Goal: Communication & Community: Answer question/provide support

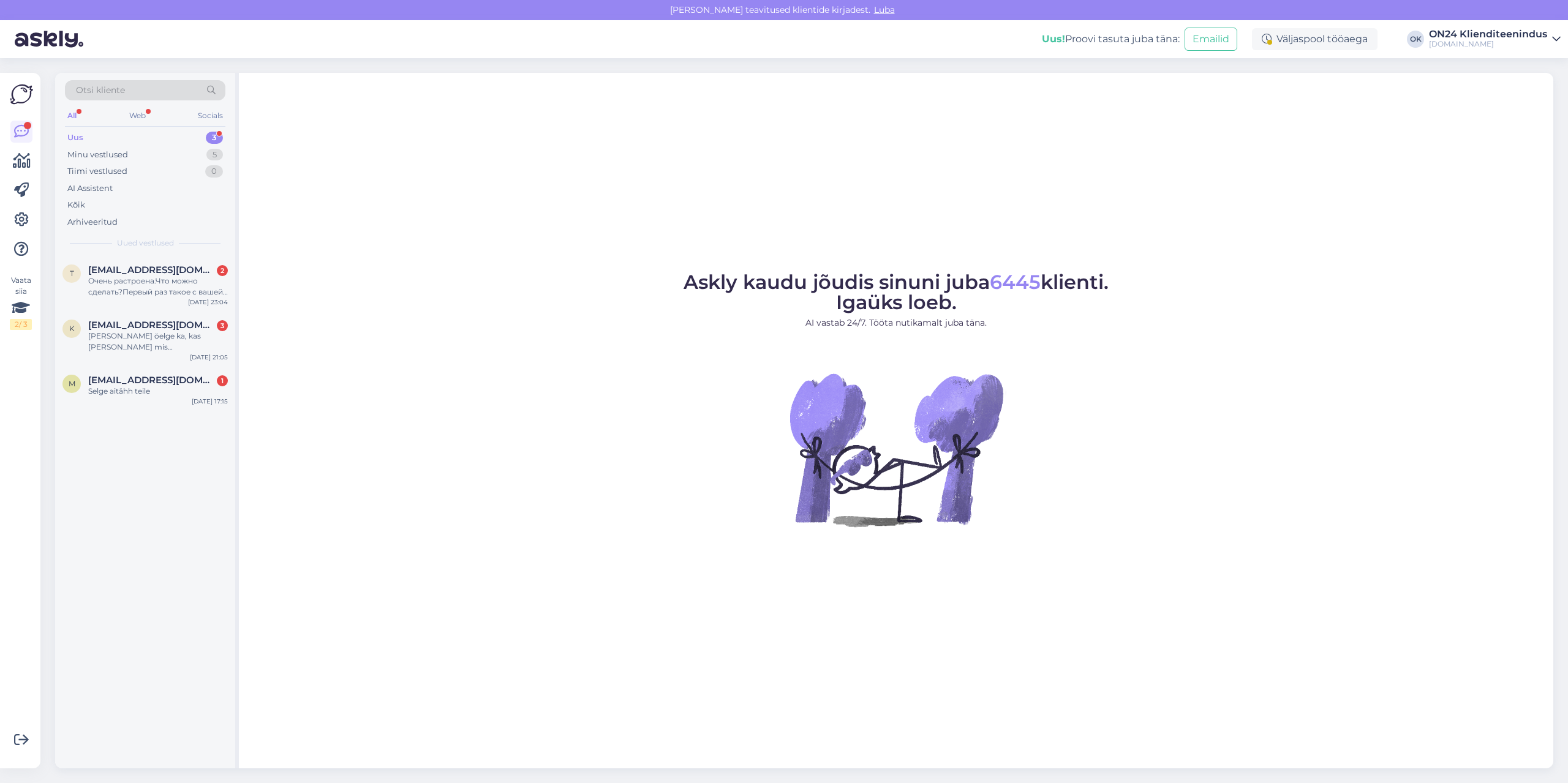
click at [118, 137] on div "Uus 3" at bounding box center [145, 138] width 160 height 17
click at [154, 372] on div "m [EMAIL_ADDRESS][DOMAIN_NAME] 1 Selge aitähh teile [DATE] 17:15" at bounding box center [145, 388] width 180 height 44
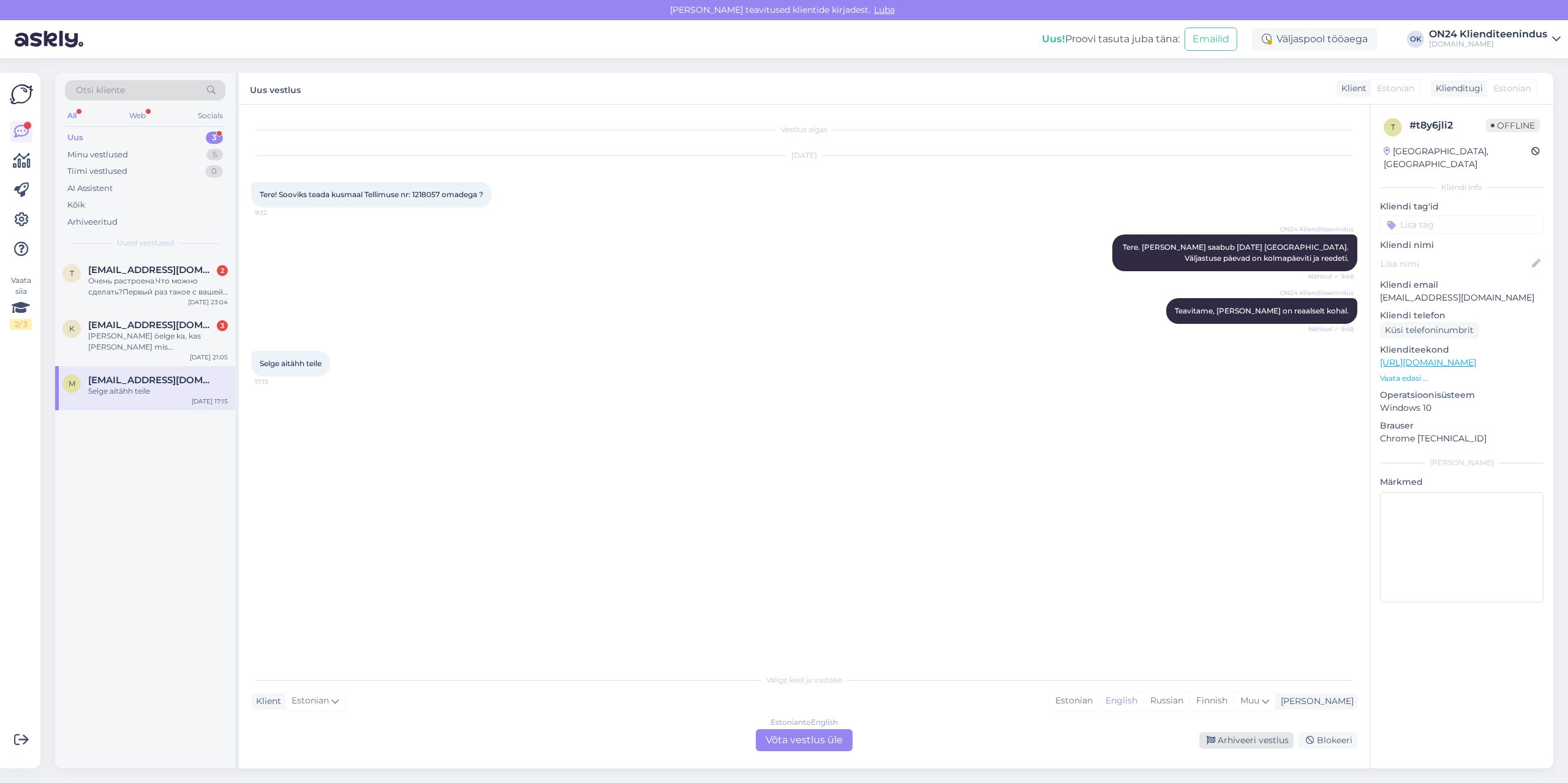
click at [1236, 740] on div "Arhiveeri vestlus" at bounding box center [1247, 740] width 94 height 17
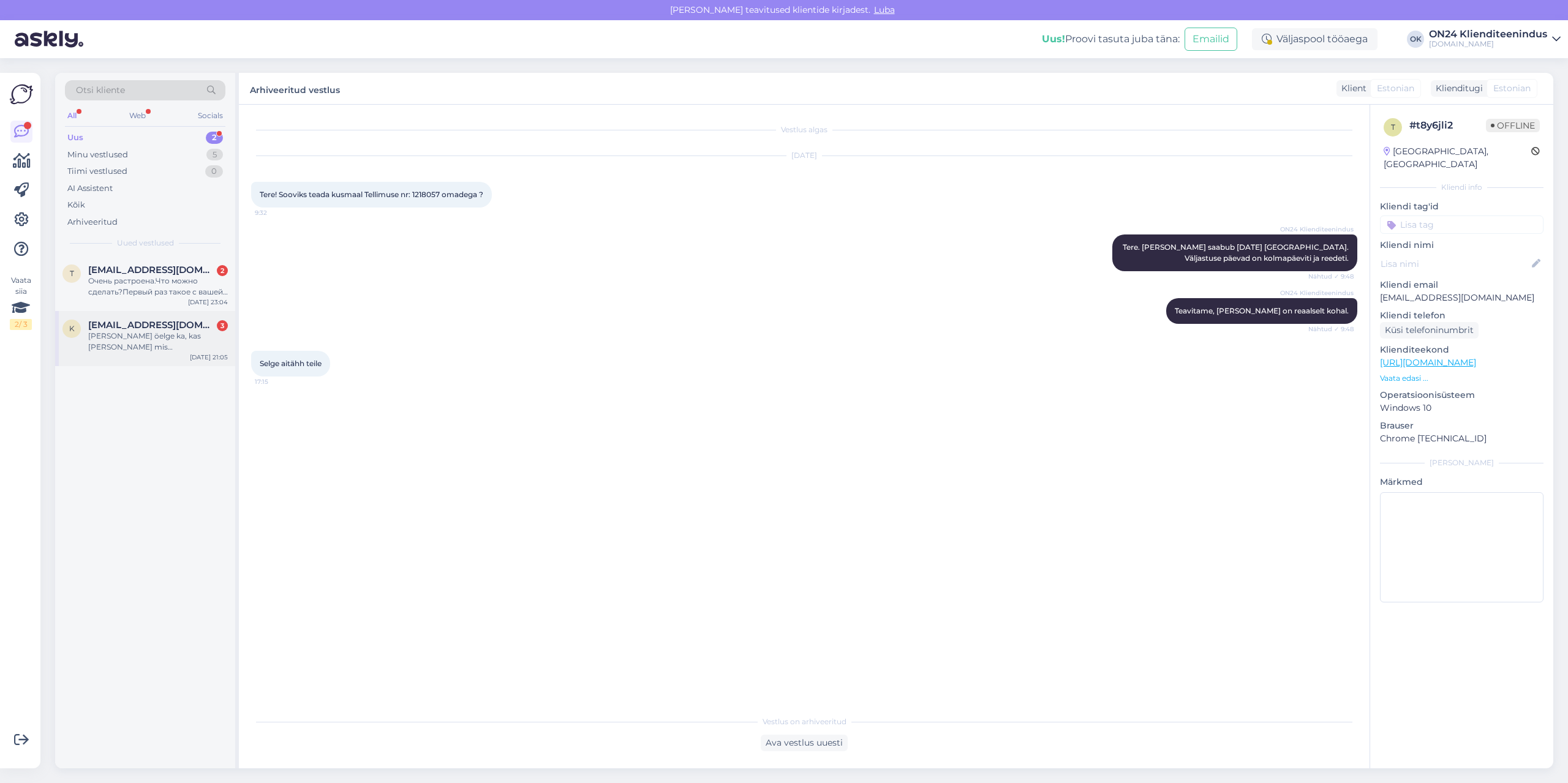
click at [169, 351] on div "[PERSON_NAME] öelge ka, kas [PERSON_NAME] mis [PERSON_NAME] kandevõime on? Kui …" at bounding box center [158, 341] width 140 height 22
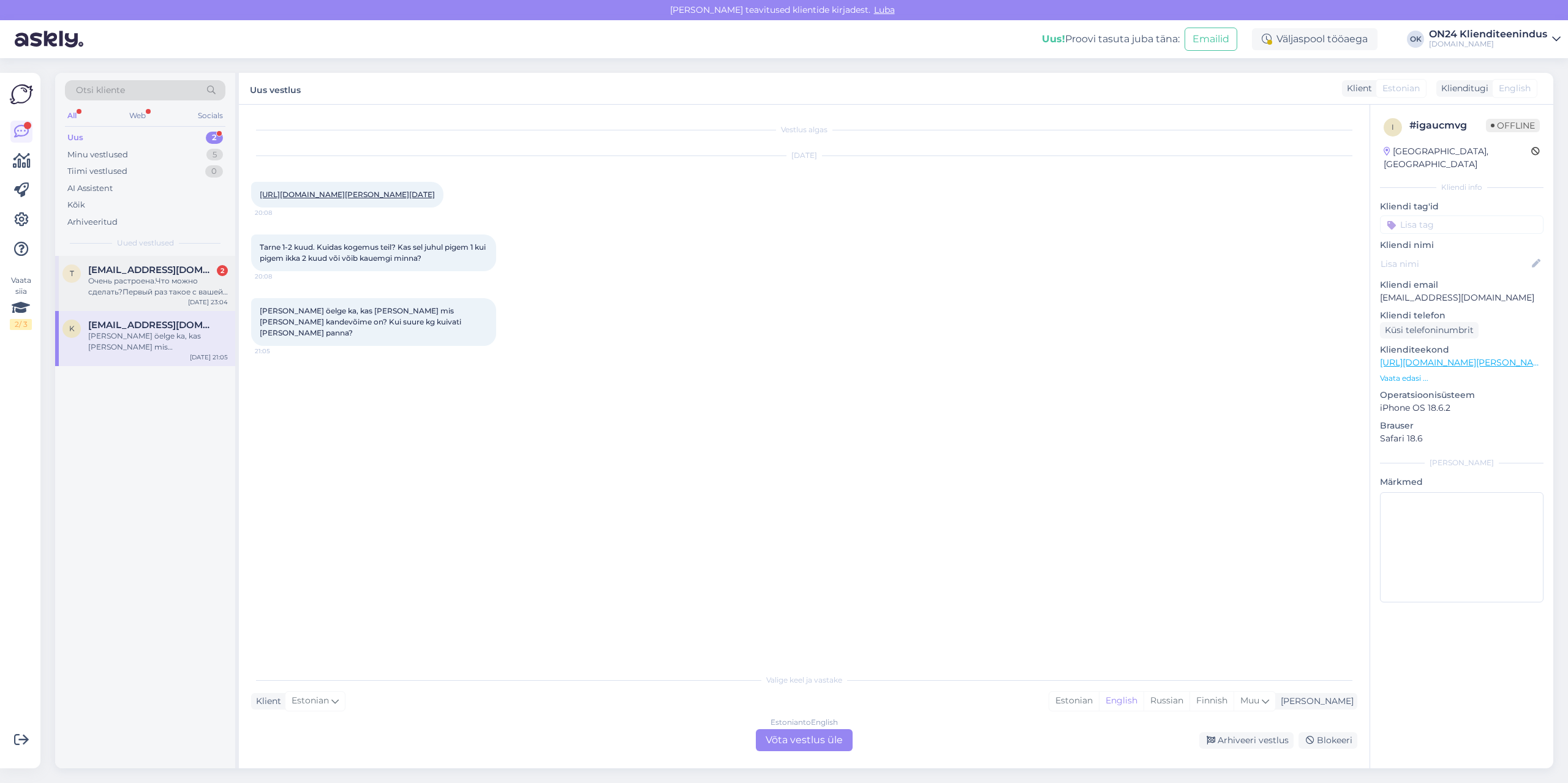
click at [194, 287] on div "Очень растроена.Что можно сделать?Первый раз такое с вашей фирмой" at bounding box center [158, 286] width 140 height 22
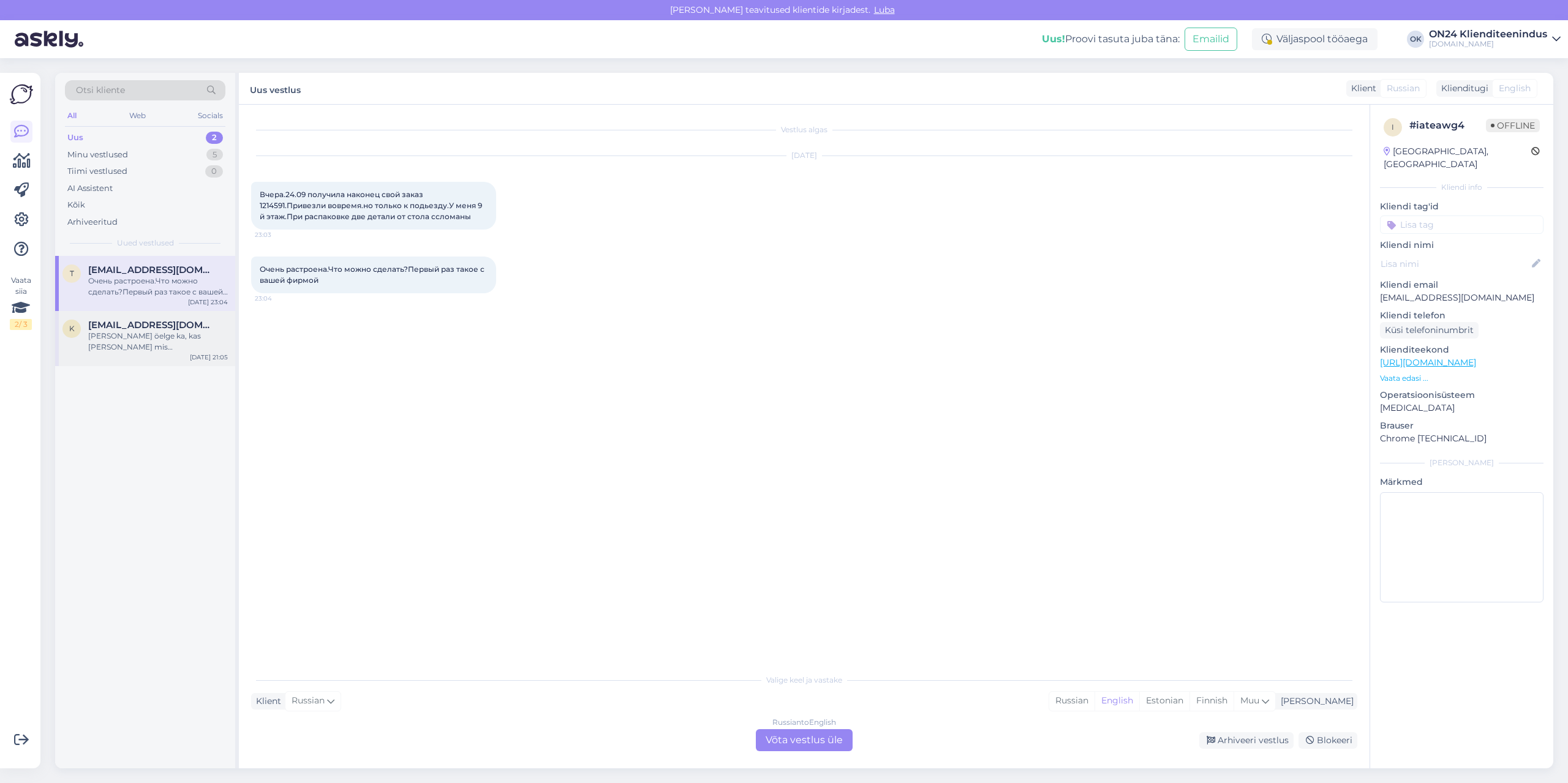
click at [186, 330] on div "[PERSON_NAME] öelge ka, kas [PERSON_NAME] mis [PERSON_NAME] kandevõime on? Kui …" at bounding box center [158, 341] width 140 height 22
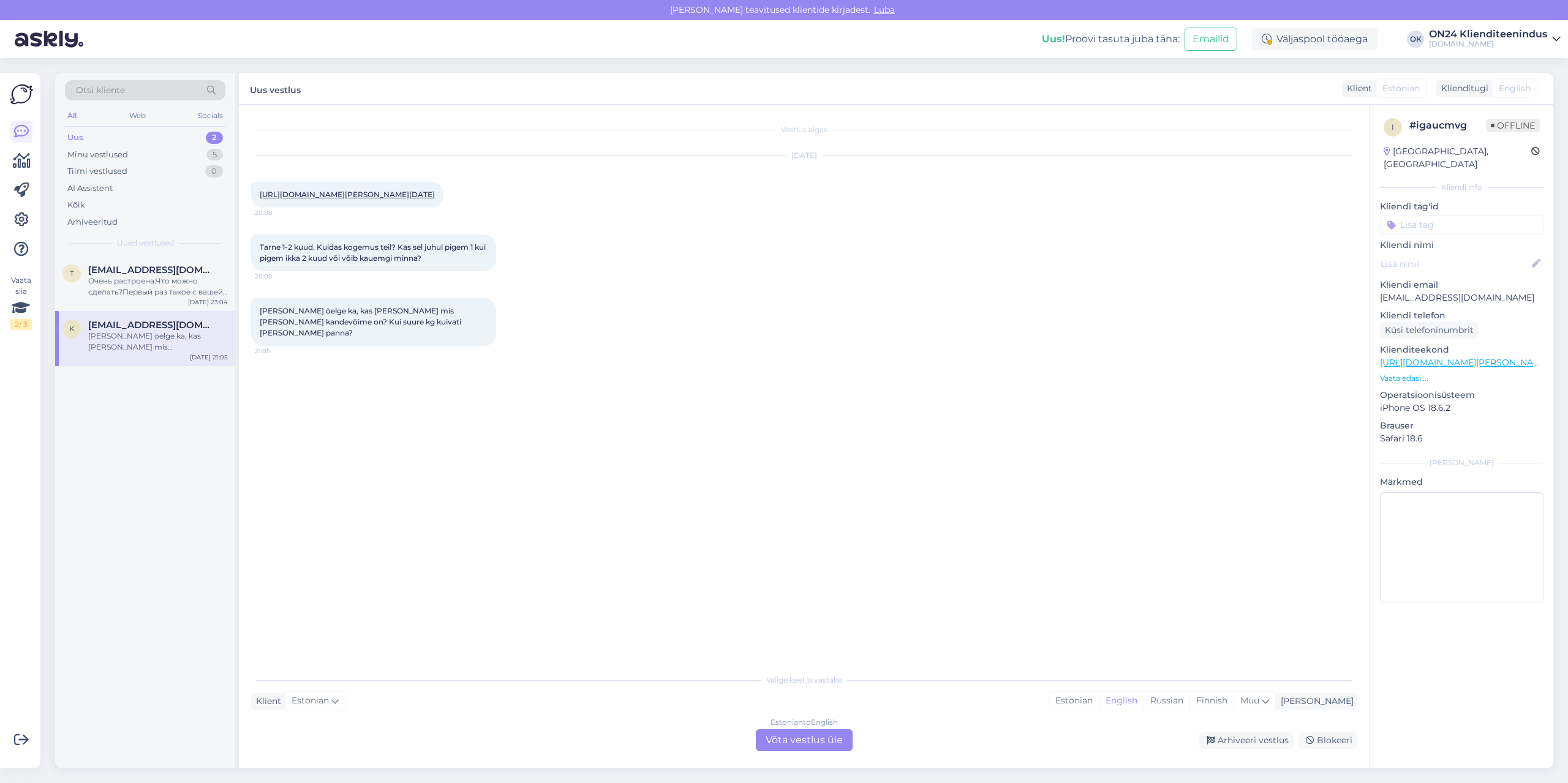
click at [301, 195] on link "[URL][DOMAIN_NAME][PERSON_NAME][DATE]" at bounding box center [347, 194] width 175 height 9
click at [123, 153] on div "Minu vestlused" at bounding box center [98, 155] width 61 height 12
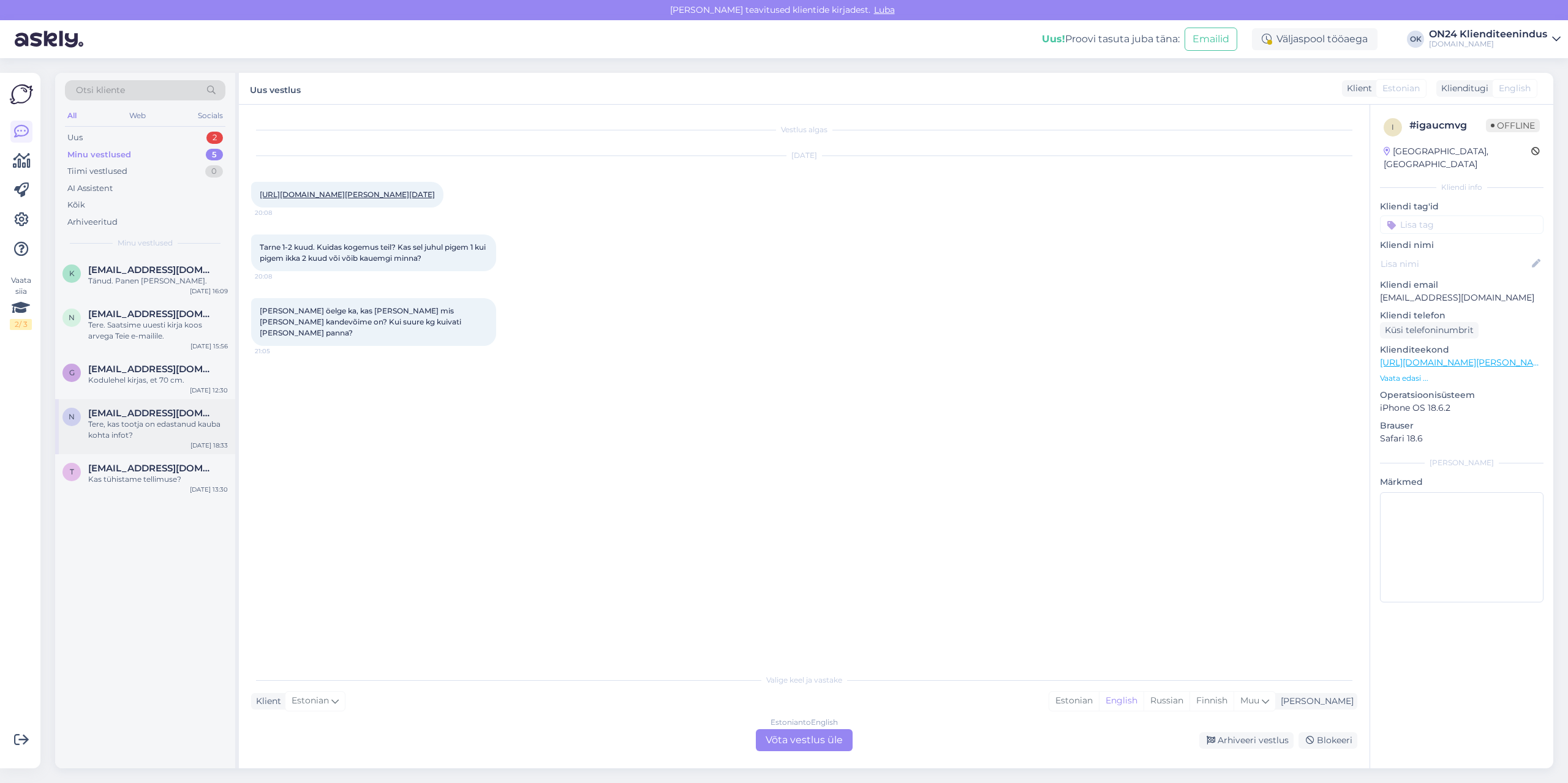
click at [153, 427] on div "Tere, kas tootja on edastanud kauba kohta infot?" at bounding box center [158, 429] width 140 height 22
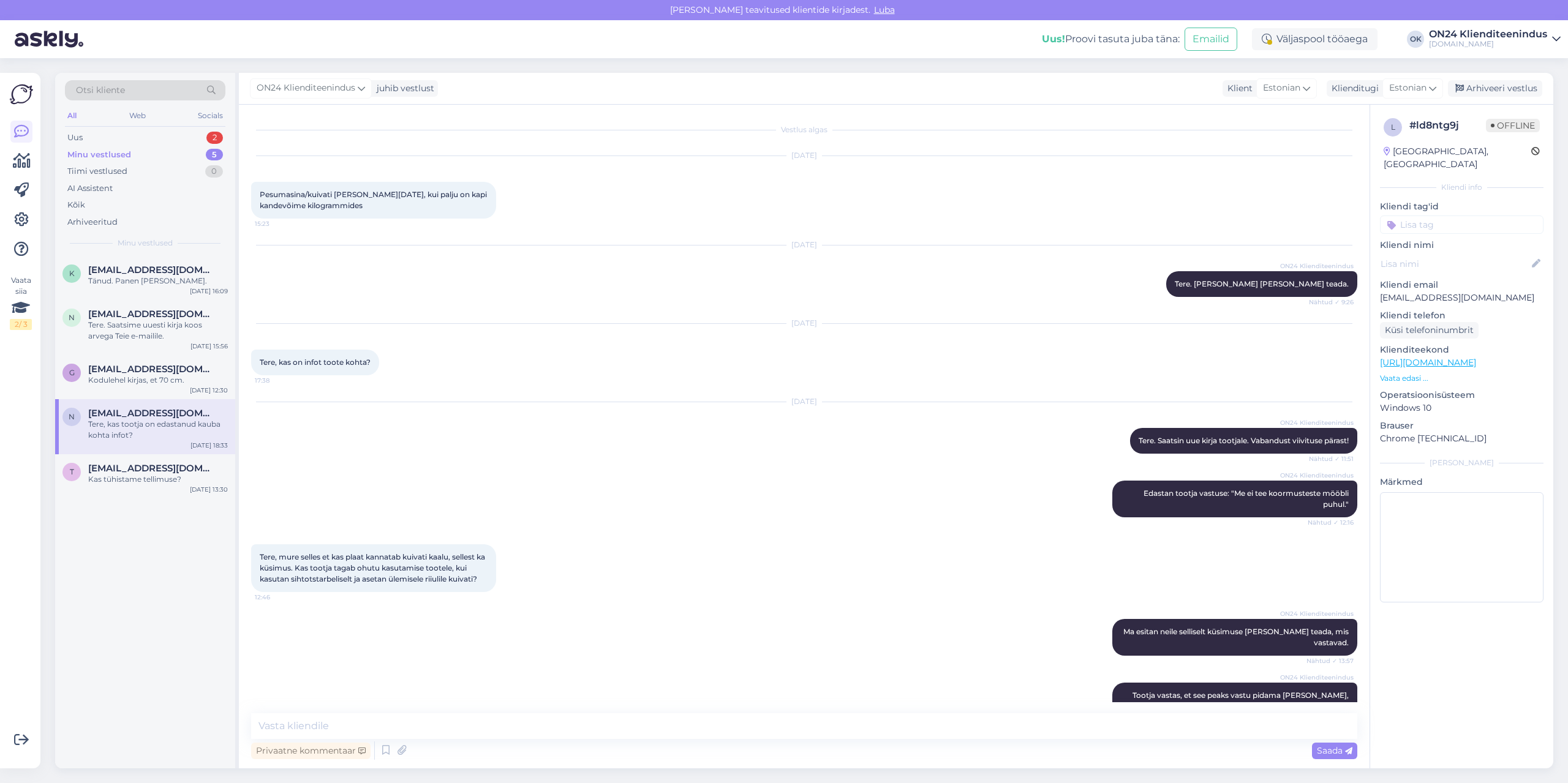
click at [1406, 373] on p "Vaata edasi ..." at bounding box center [1462, 379] width 163 height 11
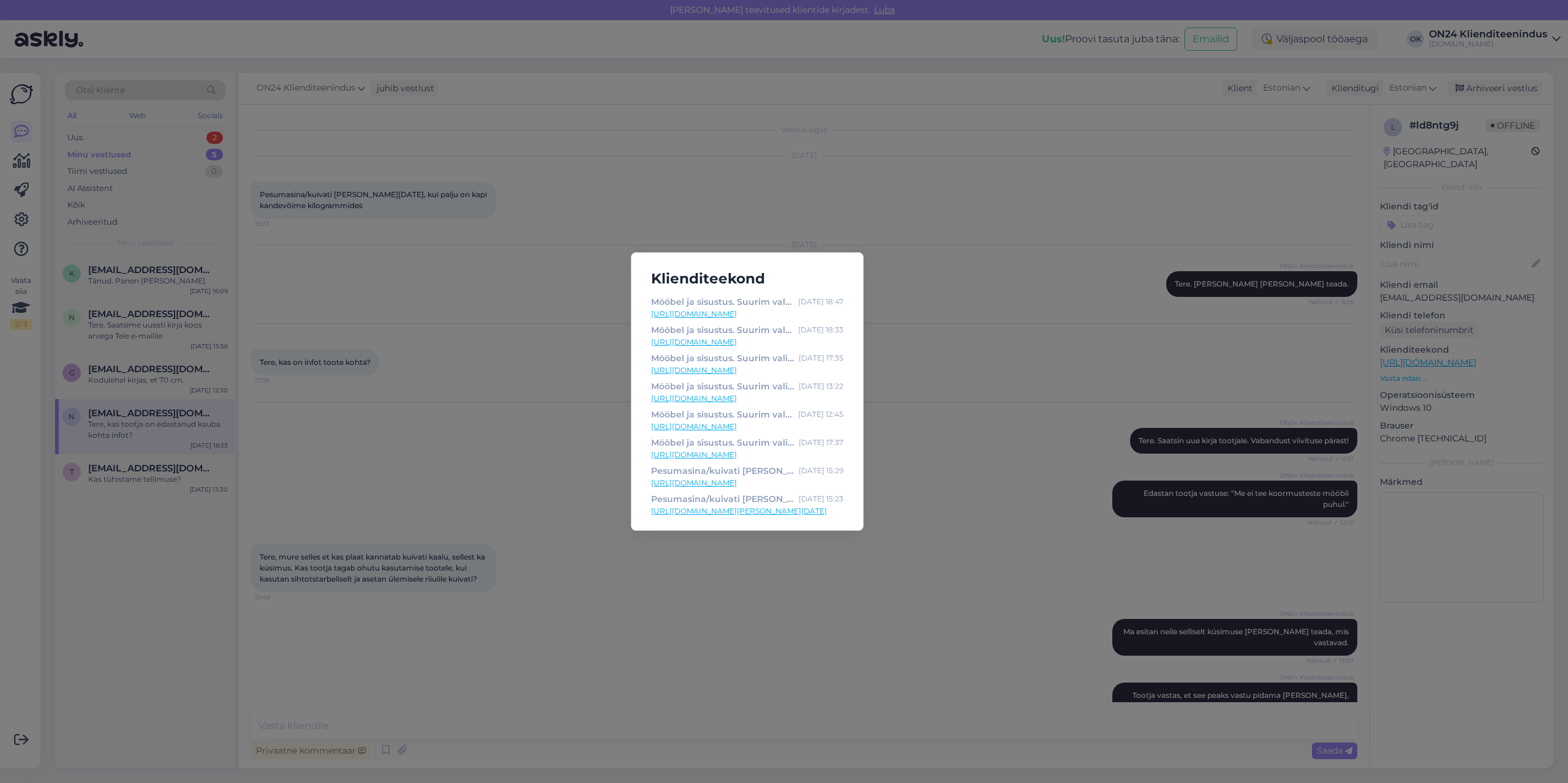
click at [737, 513] on link "[URL][DOMAIN_NAME][PERSON_NAME][DATE]" at bounding box center [747, 512] width 193 height 11
click at [405, 264] on div "Klienditeekond Mööbel ja sisustus. Suurim valik soodsate hindadega - [DOMAIN_NA…" at bounding box center [784, 391] width 1568 height 783
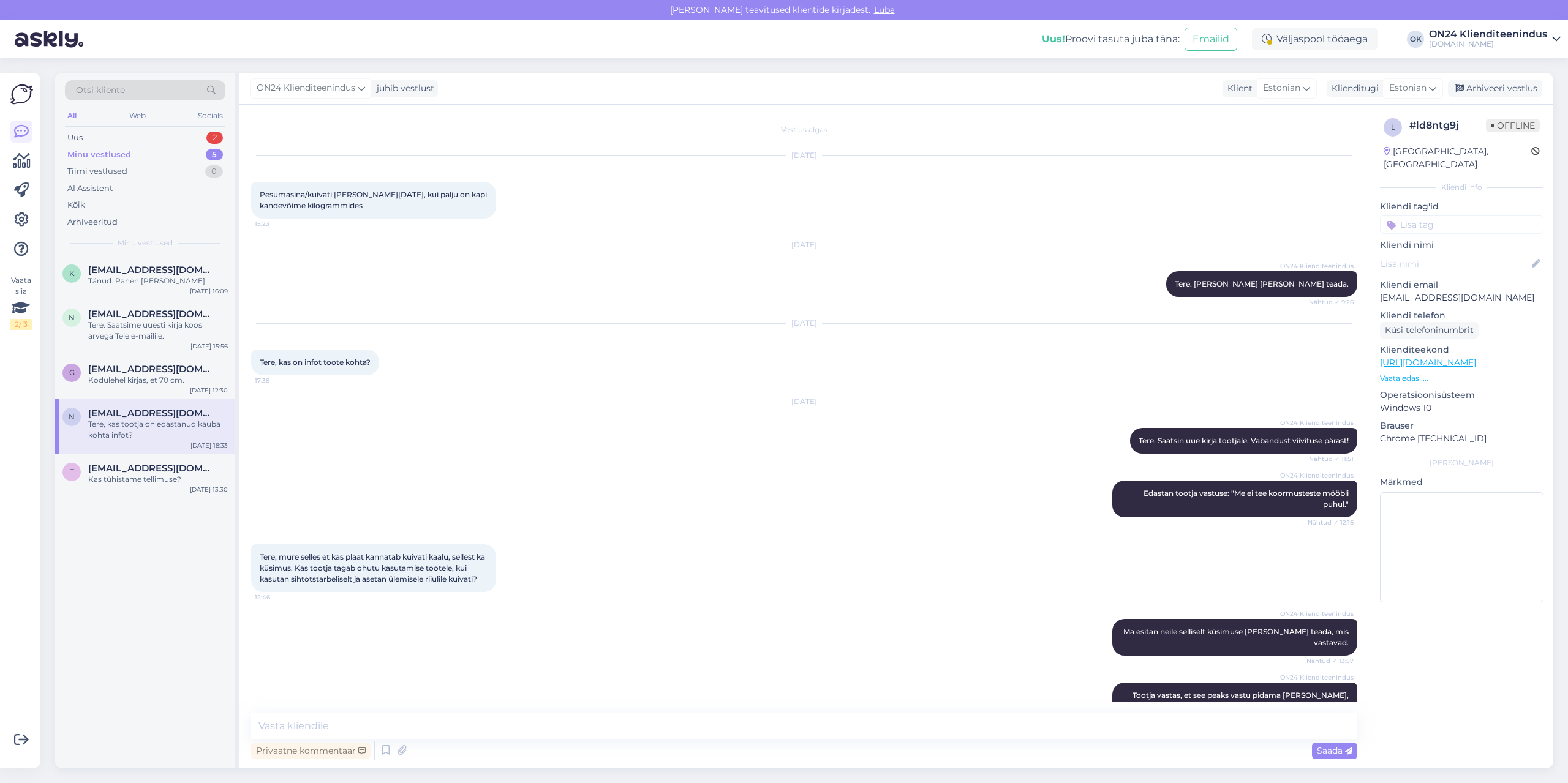
click at [149, 129] on div "Otsi kliente All Web Socials Uus 2 Minu vestlused 5 Tiimi vestlused 0 AI Assist…" at bounding box center [145, 164] width 180 height 183
click at [149, 143] on div "Uus 2" at bounding box center [145, 138] width 160 height 17
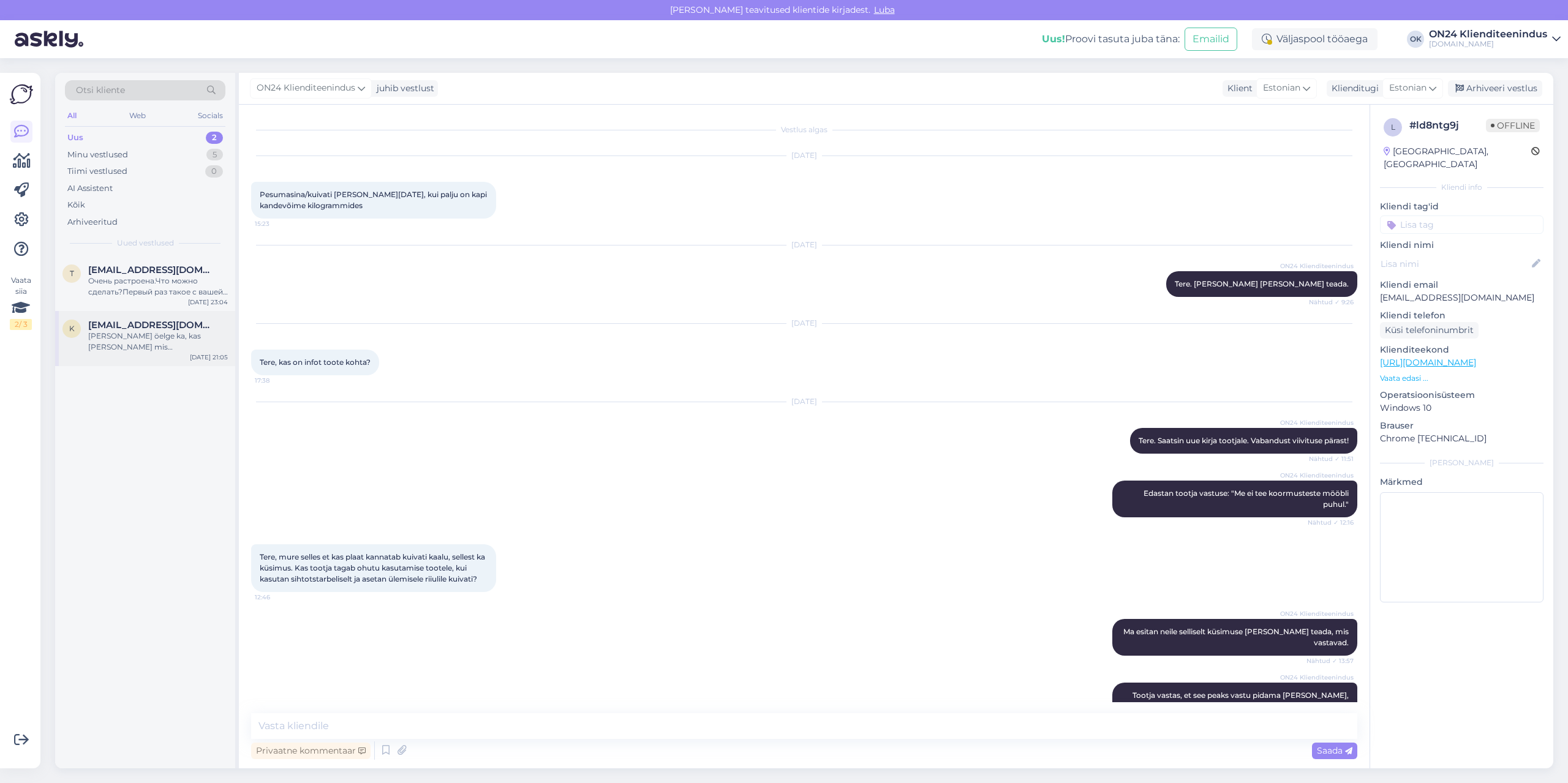
click at [120, 330] on span "[EMAIL_ADDRESS][DOMAIN_NAME]" at bounding box center [152, 325] width 127 height 11
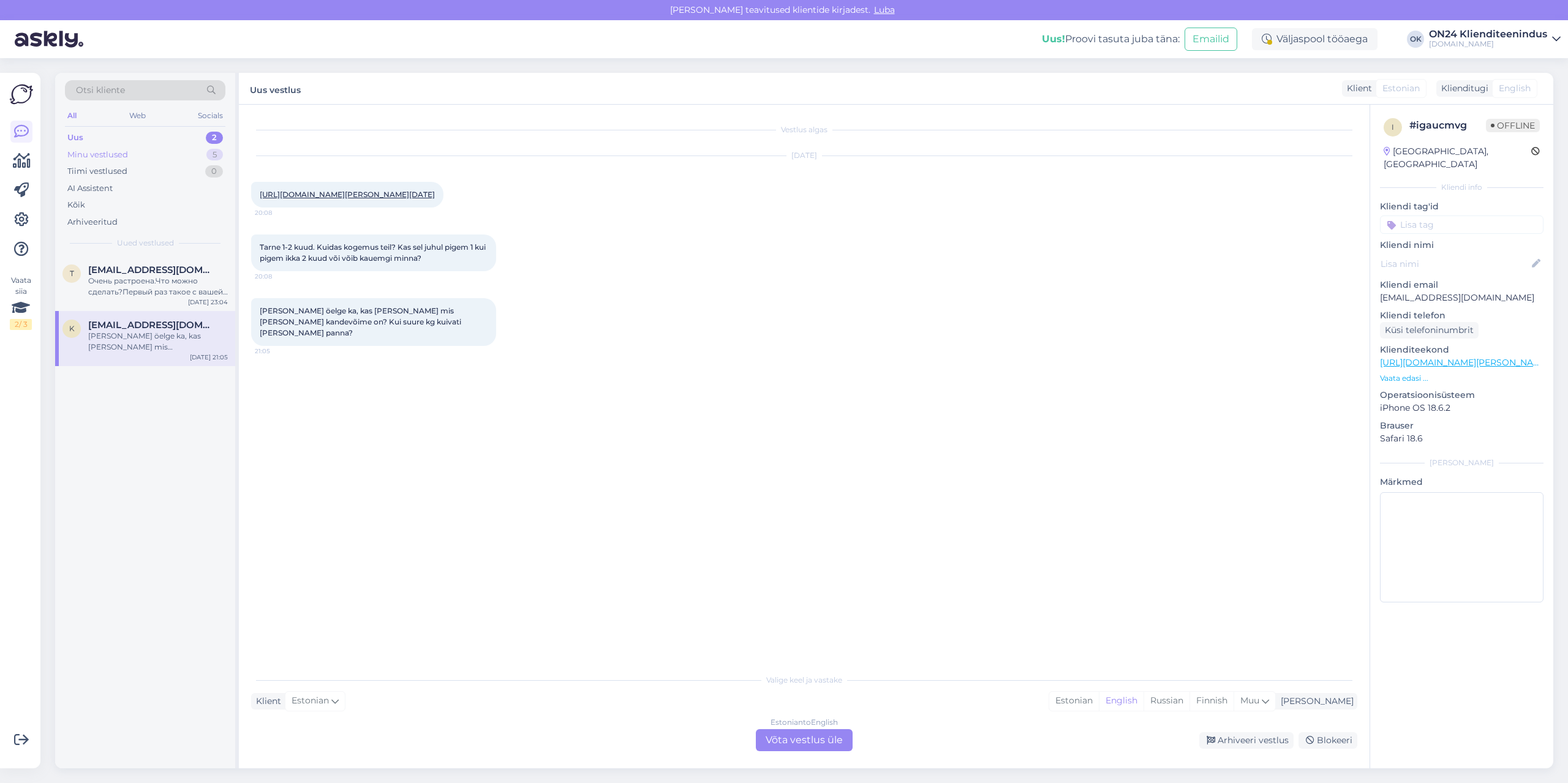
click at [106, 147] on div "Minu vestlused 5" at bounding box center [145, 155] width 160 height 17
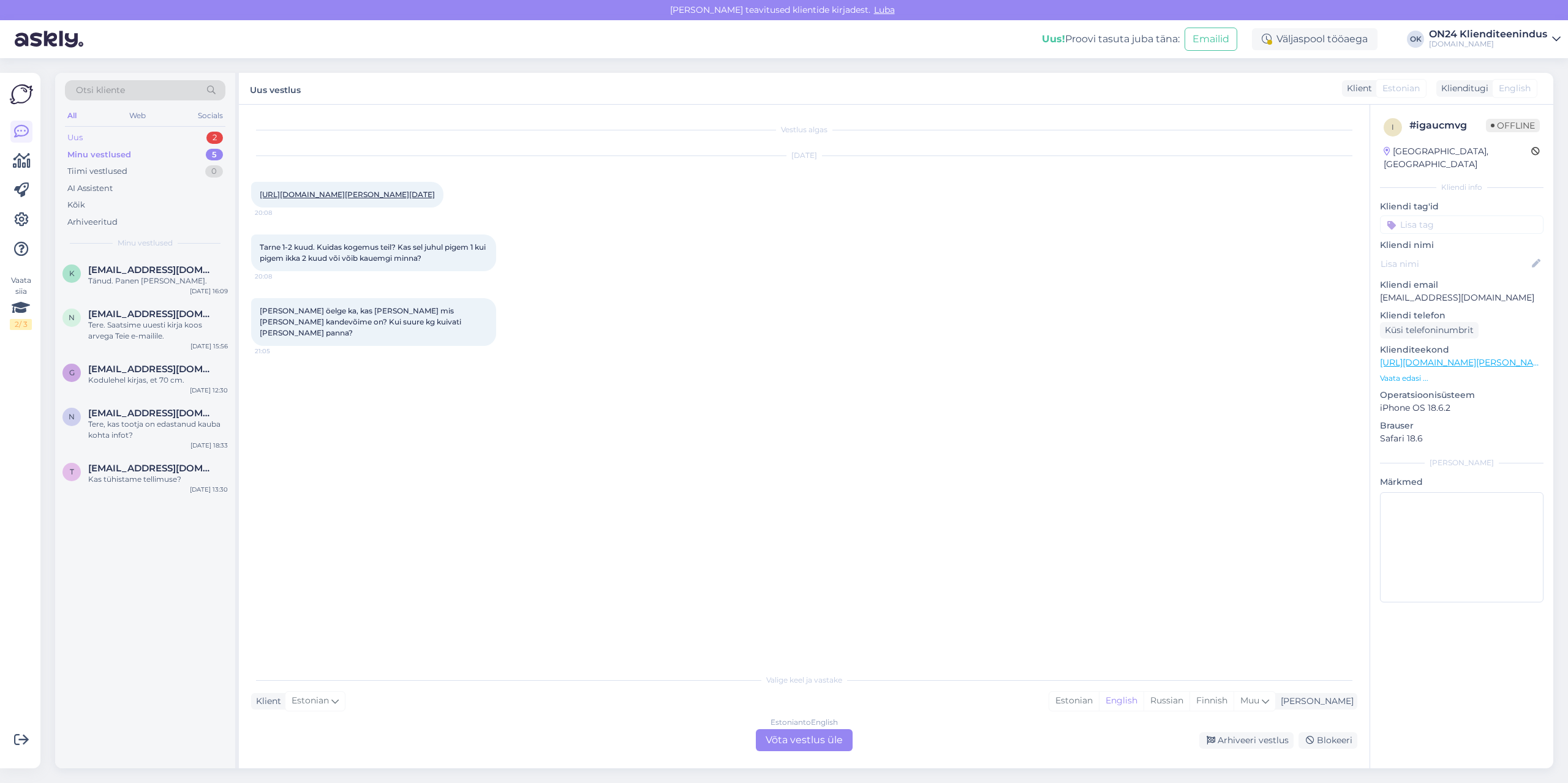
click at [122, 138] on div "Uus 2" at bounding box center [145, 138] width 160 height 17
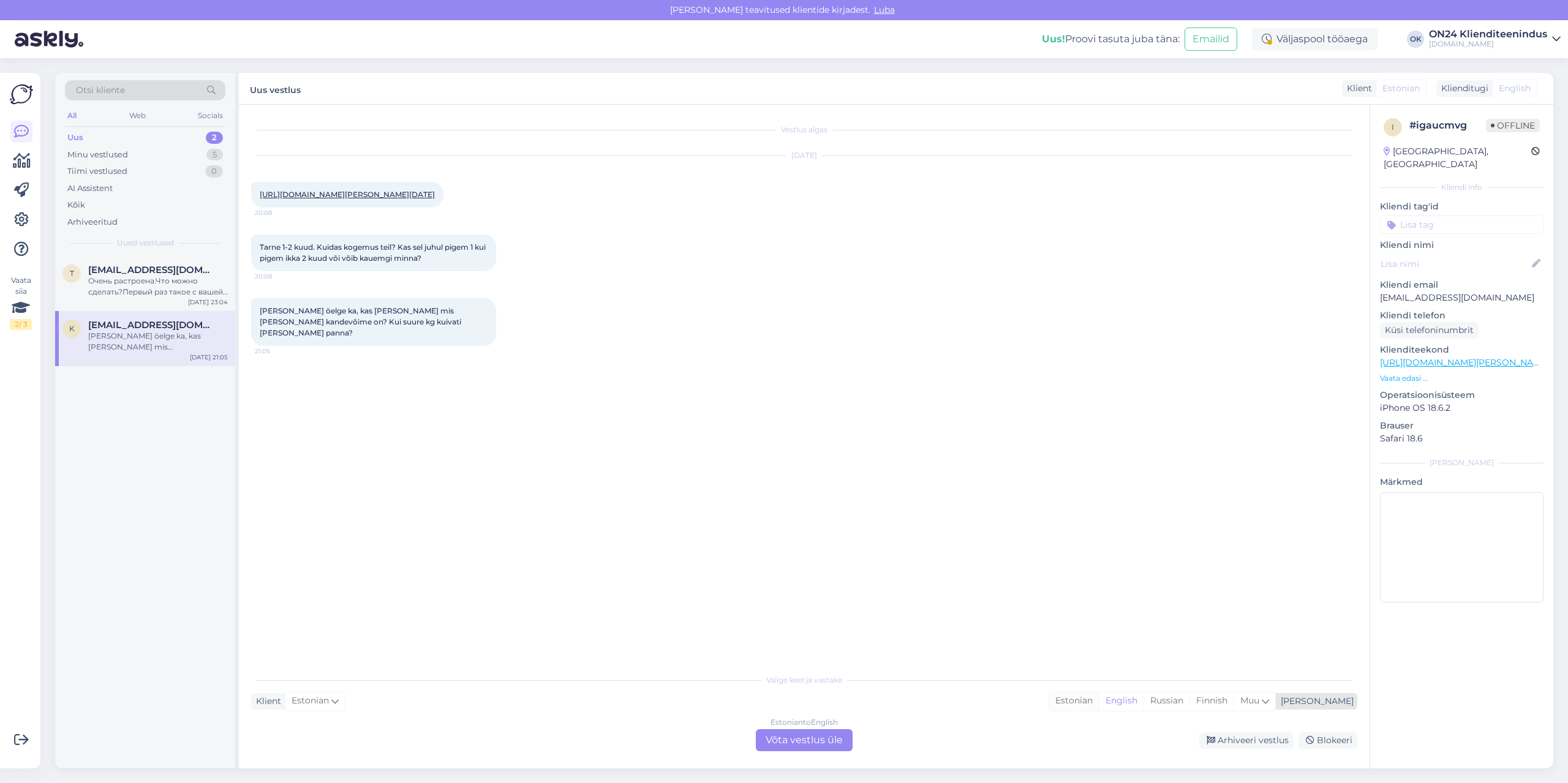
click at [1099, 695] on div "Estonian" at bounding box center [1074, 701] width 50 height 19
click at [801, 745] on div "Estonian to Estonian Võta vestlus üle" at bounding box center [805, 740] width 97 height 22
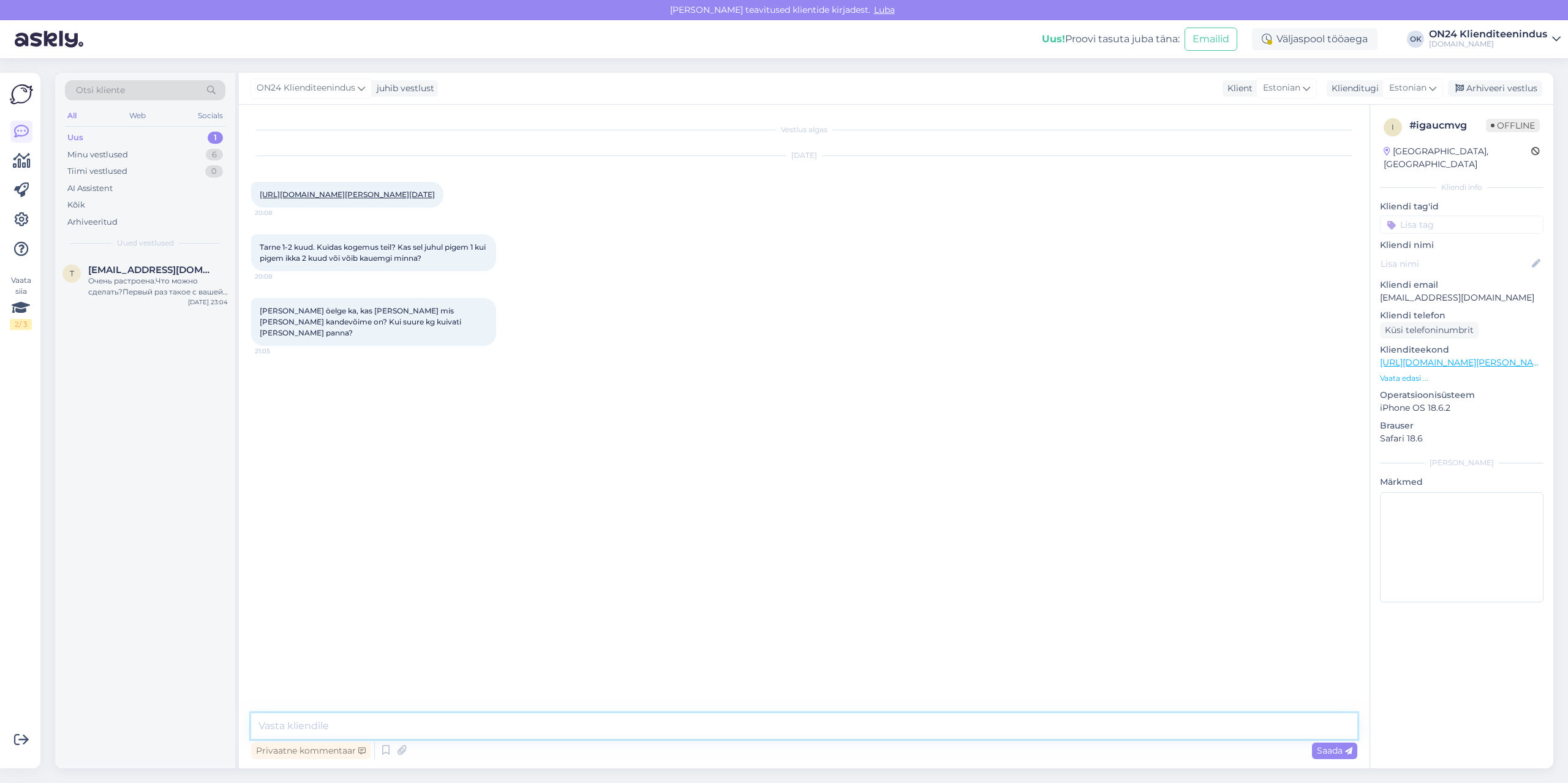
click at [768, 728] on textarea at bounding box center [804, 726] width 1106 height 25
type textarea "Tere. [PERSON_NAME] [PERSON_NAME] teada."
click at [173, 290] on div "Очень растроена.Что можно сделать?Первый раз такое с вашей фирмой" at bounding box center [158, 286] width 140 height 22
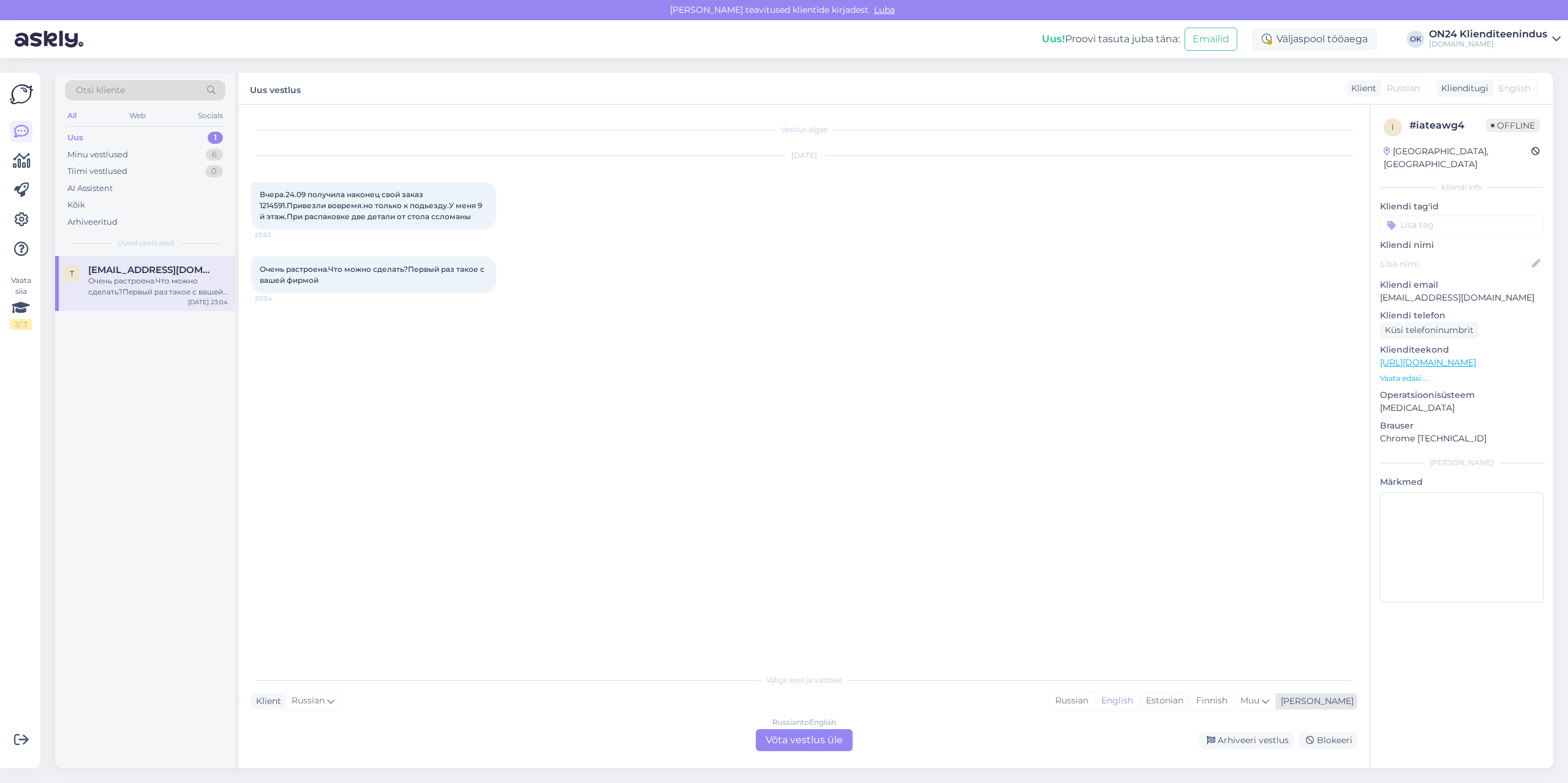
click at [1190, 703] on div "Estonian" at bounding box center [1164, 701] width 50 height 19
click at [829, 740] on div "Russian to Estonian Võta vestlus üle" at bounding box center [805, 740] width 97 height 22
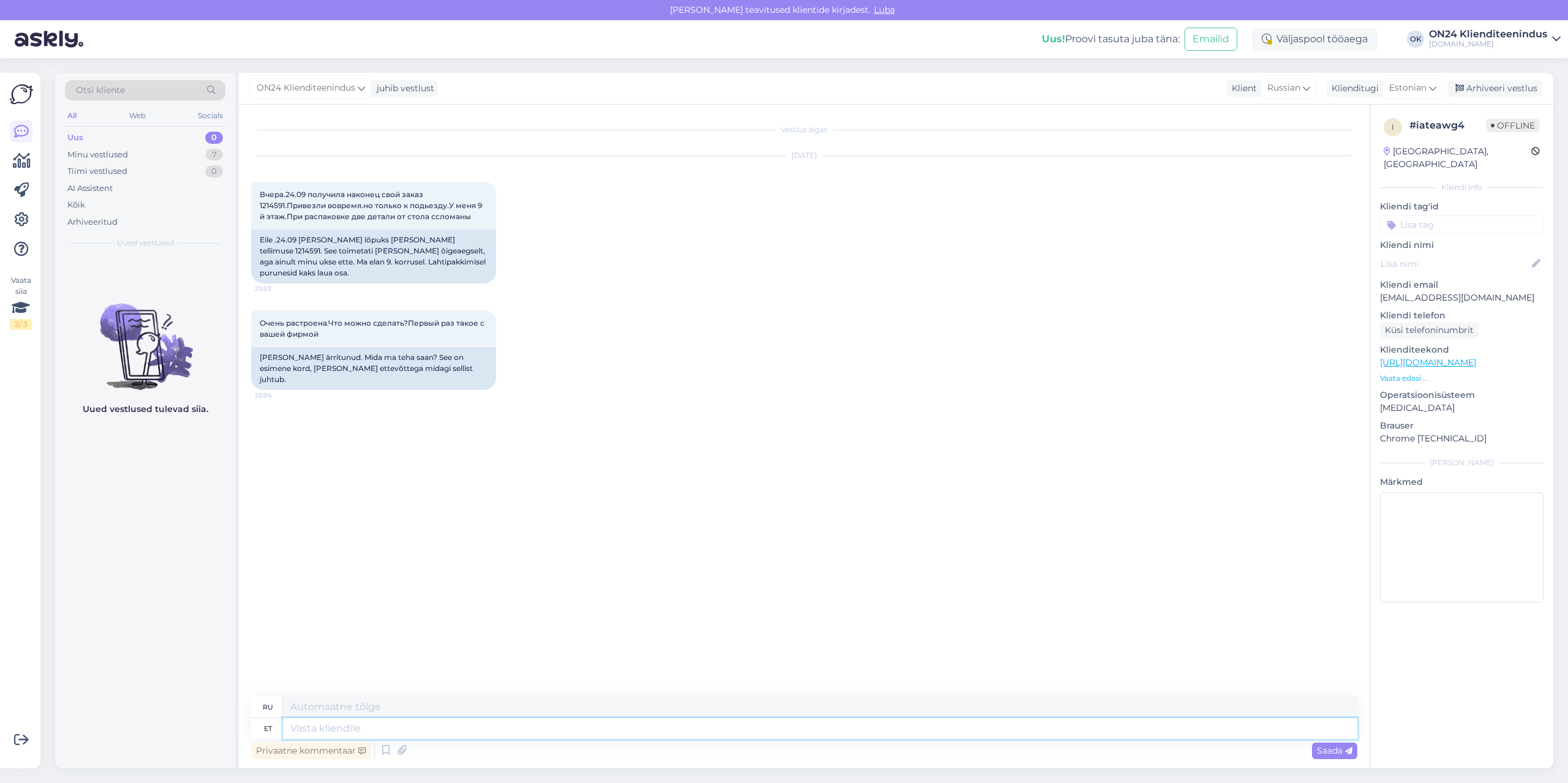
click at [795, 730] on textarea at bounding box center [821, 729] width 1075 height 21
type textarea "Tere."
type textarea "Привет."
type textarea "Tere. Palun k"
type textarea "Здравствуйте. Пожалуйста."
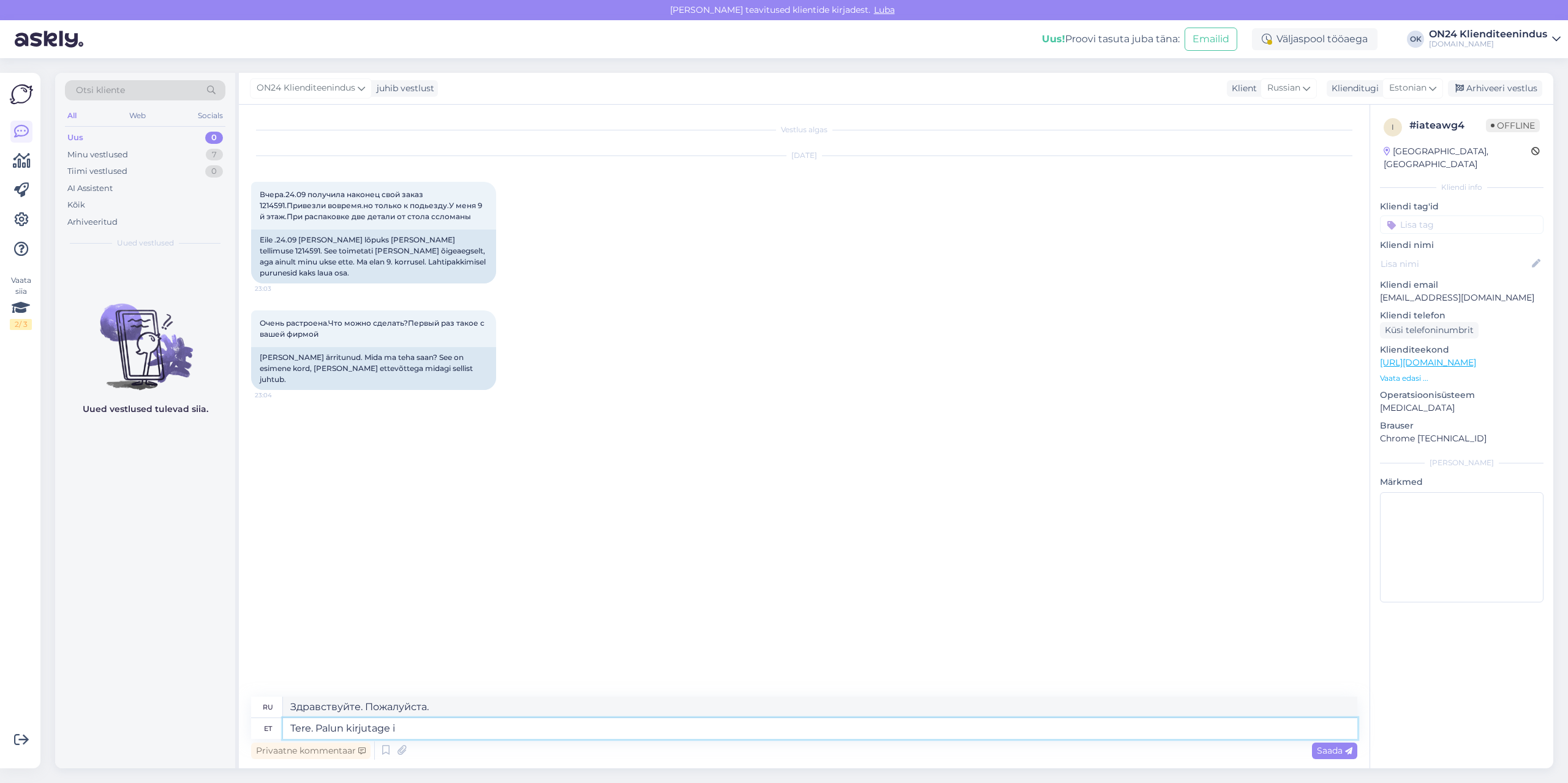
type textarea "Tere. Palun kirjutage in"
type textarea "Здравствуйте. Напишите пожалуйста."
type textarea "Tere. Palun kirjutage info"
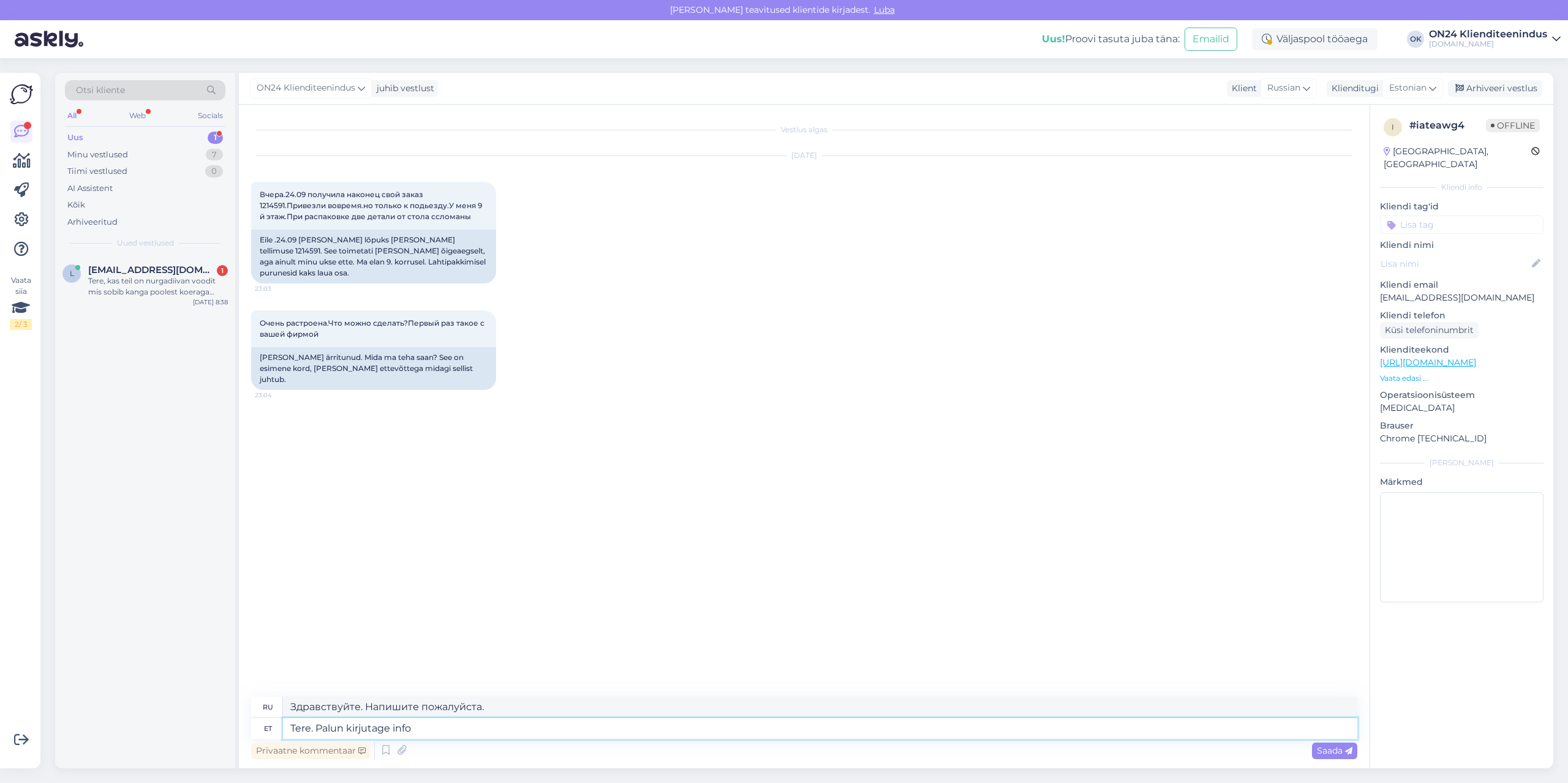
type textarea "Здравствуйте. Напишите пожалуйста информацию."
type textarea "Tere. Palun kirjutage info@on"
type textarea "Здравствуйте. Напишите, пожалуйста, на info@"
type textarea "Tere. Palun kirjutage [EMAIL_ADDRESS][DOMAIN_NAME]."
type textarea "Здравствуйте. Напишите, пожалуйста, на [EMAIL_ADDRESS][DOMAIN_NAME]."
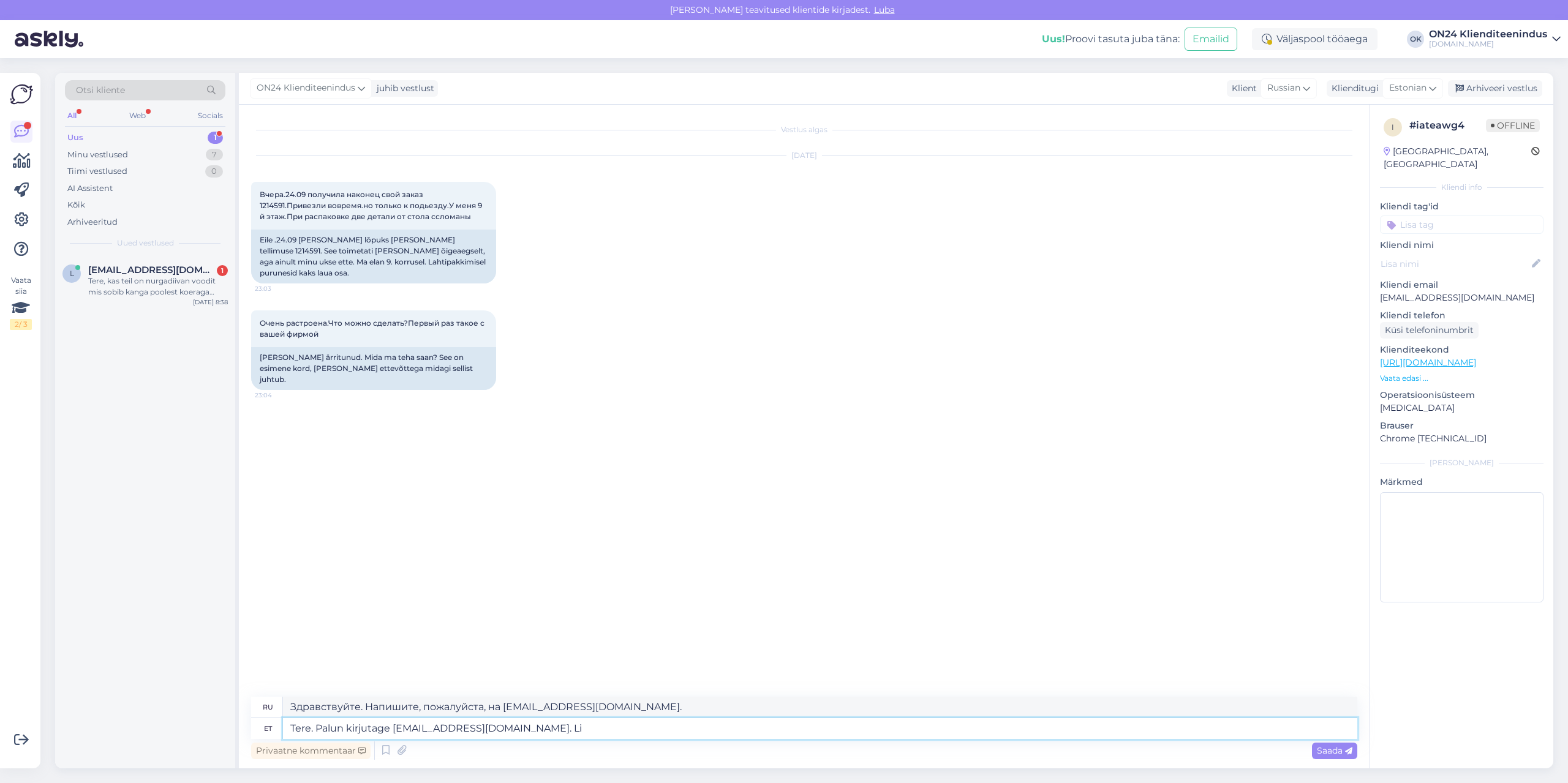
type textarea "Tere. Palun kirjutage [EMAIL_ADDRESS][DOMAIN_NAME]. Lis"
type textarea "Здравствуйте. Напишите, пожалуйста, на [EMAIL_ADDRESS][DOMAIN_NAME]. Лис."
click at [1405, 291] on p "[EMAIL_ADDRESS][DOMAIN_NAME]" at bounding box center [1462, 297] width 163 height 13
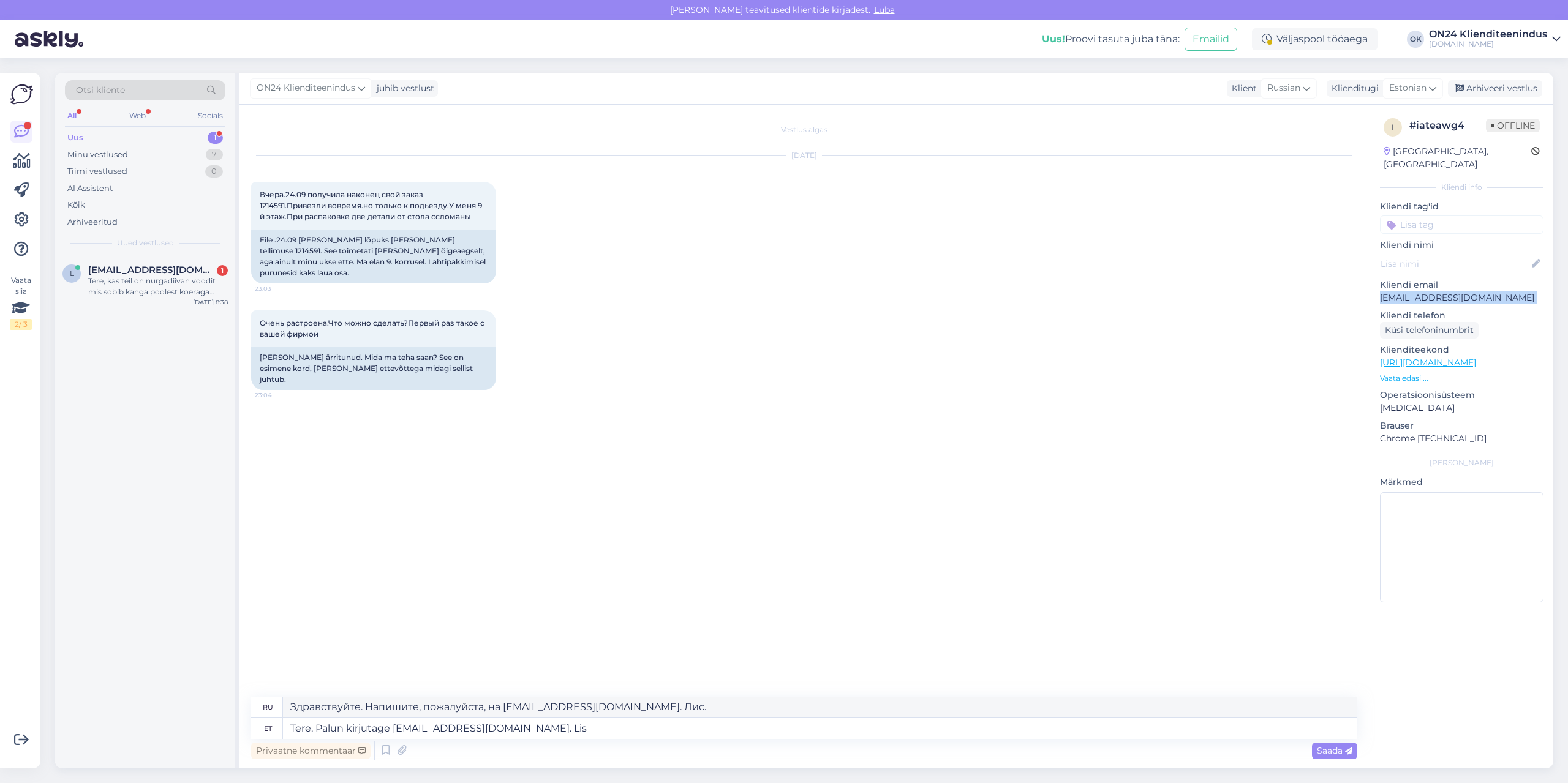
copy p "[EMAIL_ADDRESS][DOMAIN_NAME]"
click at [511, 726] on textarea "Tere. Palun kirjutage [EMAIL_ADDRESS][DOMAIN_NAME]. Lis" at bounding box center [821, 729] width 1075 height 21
type textarea "Tere. Palun kirjutage [EMAIL_ADDRESS][DOMAIN_NAME]. Lisage te"
type textarea "Здравствуйте. Напишите на [EMAIL_ADDRESS][DOMAIN_NAME]. Добавить"
type textarea "Tere. Palun kirjutage [EMAIL_ADDRESS][DOMAIN_NAME]. Lisage tellimuse nu"
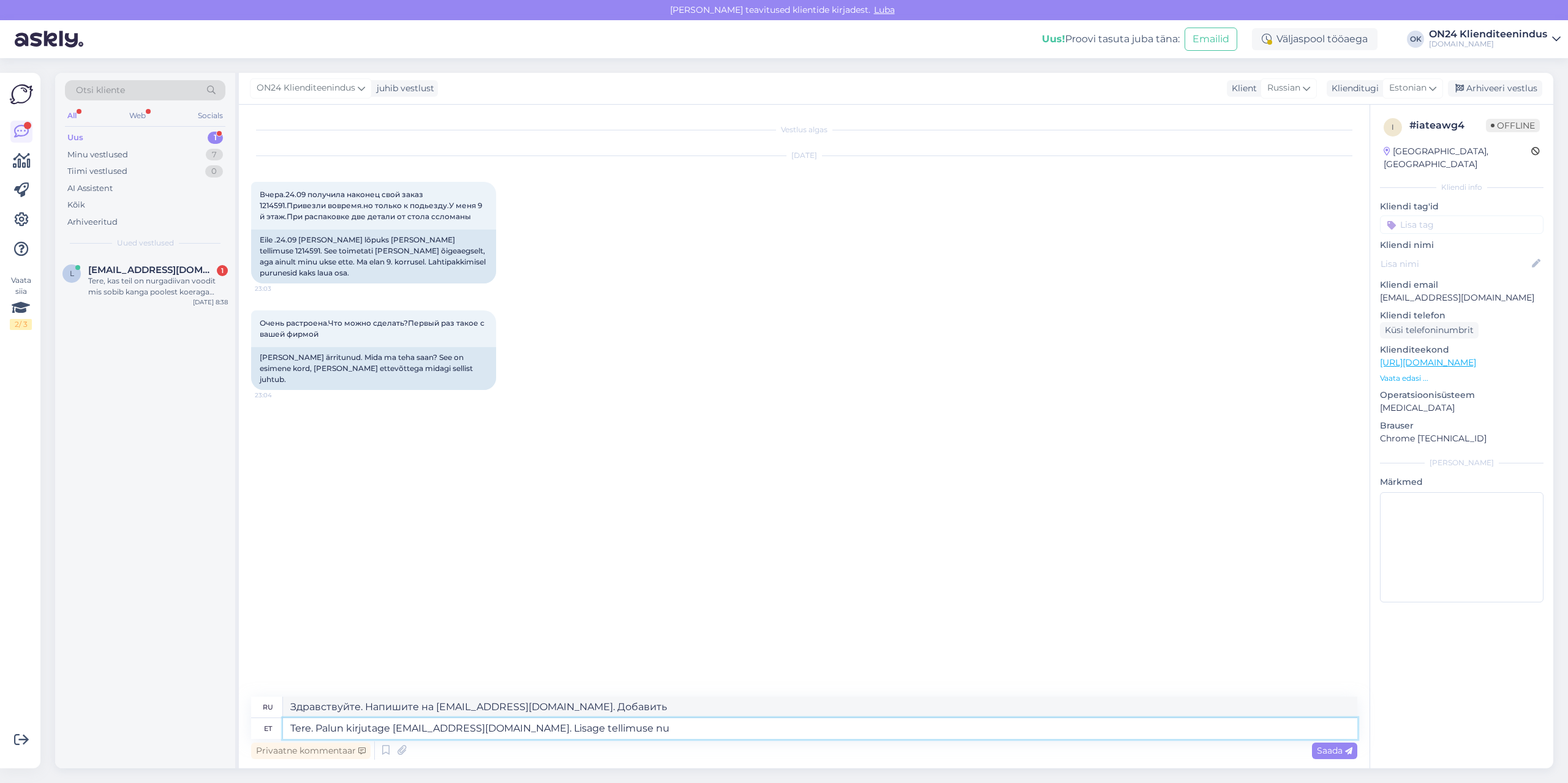
type textarea "Здравствуйте. Напишите на [EMAIL_ADDRESS][DOMAIN_NAME]. Добавить заказ."
type textarea "Tere. Palun kirjutage [EMAIL_ADDRESS][DOMAIN_NAME]. Lisage tellimuse number, pi"
type textarea "Здравствуйте. Напишите, пожалуйста, на [EMAIL_ADDRESS][DOMAIN_NAME]. Укажите но…"
type textarea "Tere. Palun kirjutage [EMAIL_ADDRESS][DOMAIN_NAME]. Lisage tellimuse number, pi…"
type textarea "Здравствуйте. Напишите на [EMAIL_ADDRESS][DOMAIN_NAME]. Укажите номер заказа и …"
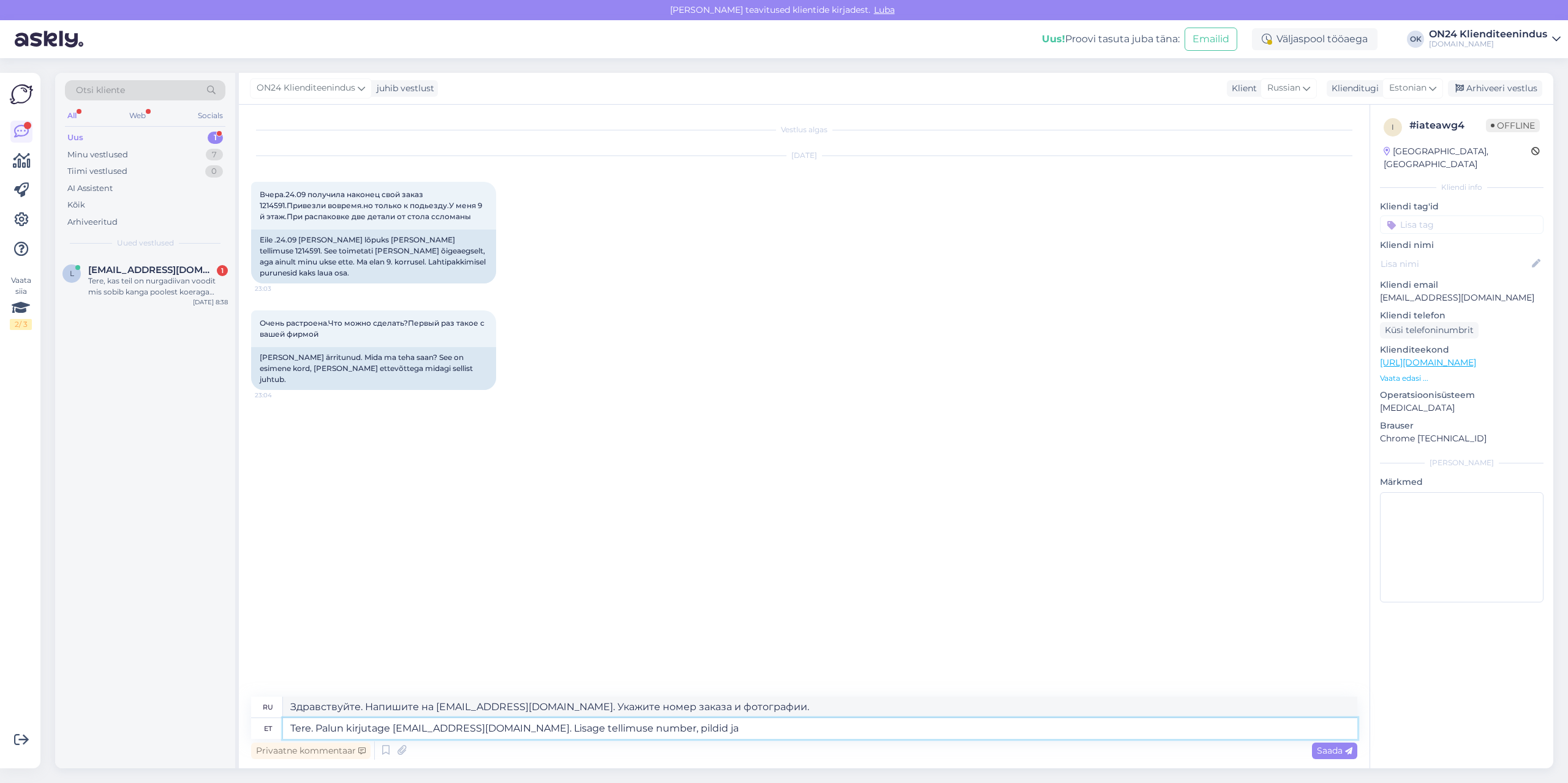
type textarea "Tere. Palun kirjutage [EMAIL_ADDRESS][DOMAIN_NAME]. Lisage tellimuse number, pi…"
type textarea "Здравствуйте. Напишите на [EMAIL_ADDRESS][DOMAIN_NAME]. Укажите номер заказа, ф…"
type textarea "Tere. Palun kirjutage [EMAIL_ADDRESS][DOMAIN_NAME]. [PERSON_NAME] tellimuse num…"
type textarea "Здравствуйте. Напишите на [EMAIL_ADDRESS][DOMAIN_NAME]. Приложите номер заказа,…"
type textarea "Tere. Palun kirjutage [EMAIL_ADDRESS][DOMAIN_NAME]. Lisage tellimuse number, pi…"
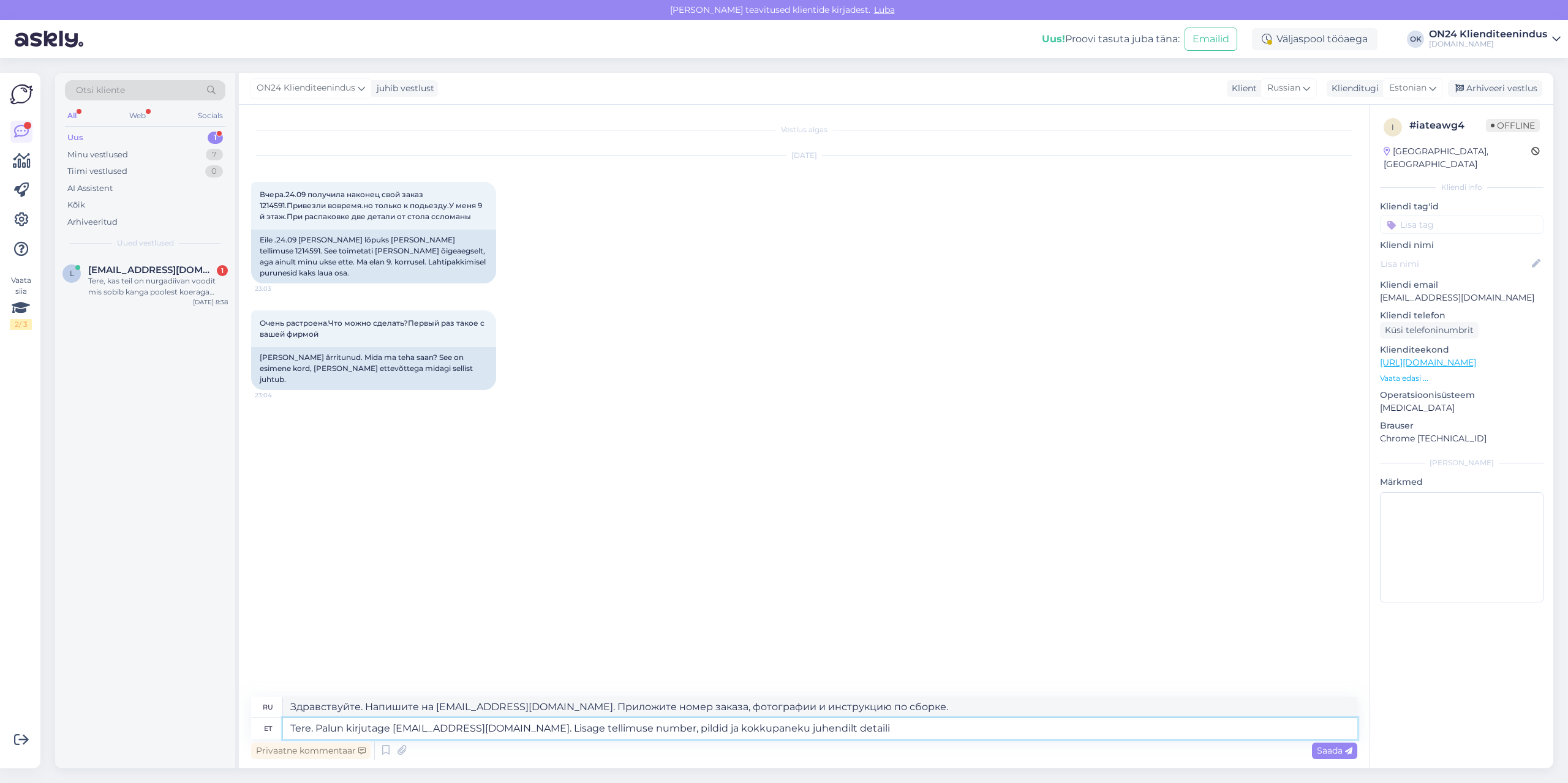
type textarea "Здравствуйте. Напишите на [EMAIL_ADDRESS][DOMAIN_NAME]. Укажите номер заказа, ф…"
type textarea "Tere. Palun kirjutage [EMAIL_ADDRESS][DOMAIN_NAME]. Lisage tellimuse number, pi…"
type textarea "Здравствуйте. Напишите, пожалуйста, на [EMAIL_ADDRESS][DOMAIN_NAME]. Укажите но…"
type textarea "Tere. Palun kirjutage [EMAIL_ADDRESS][DOMAIN_NAME]. Lisage tellimuse number, pi…"
type textarea "Здравствуйте. Напишите, пожалуйста, на [EMAIL_ADDRESS][DOMAIN_NAME]. Укажите но…"
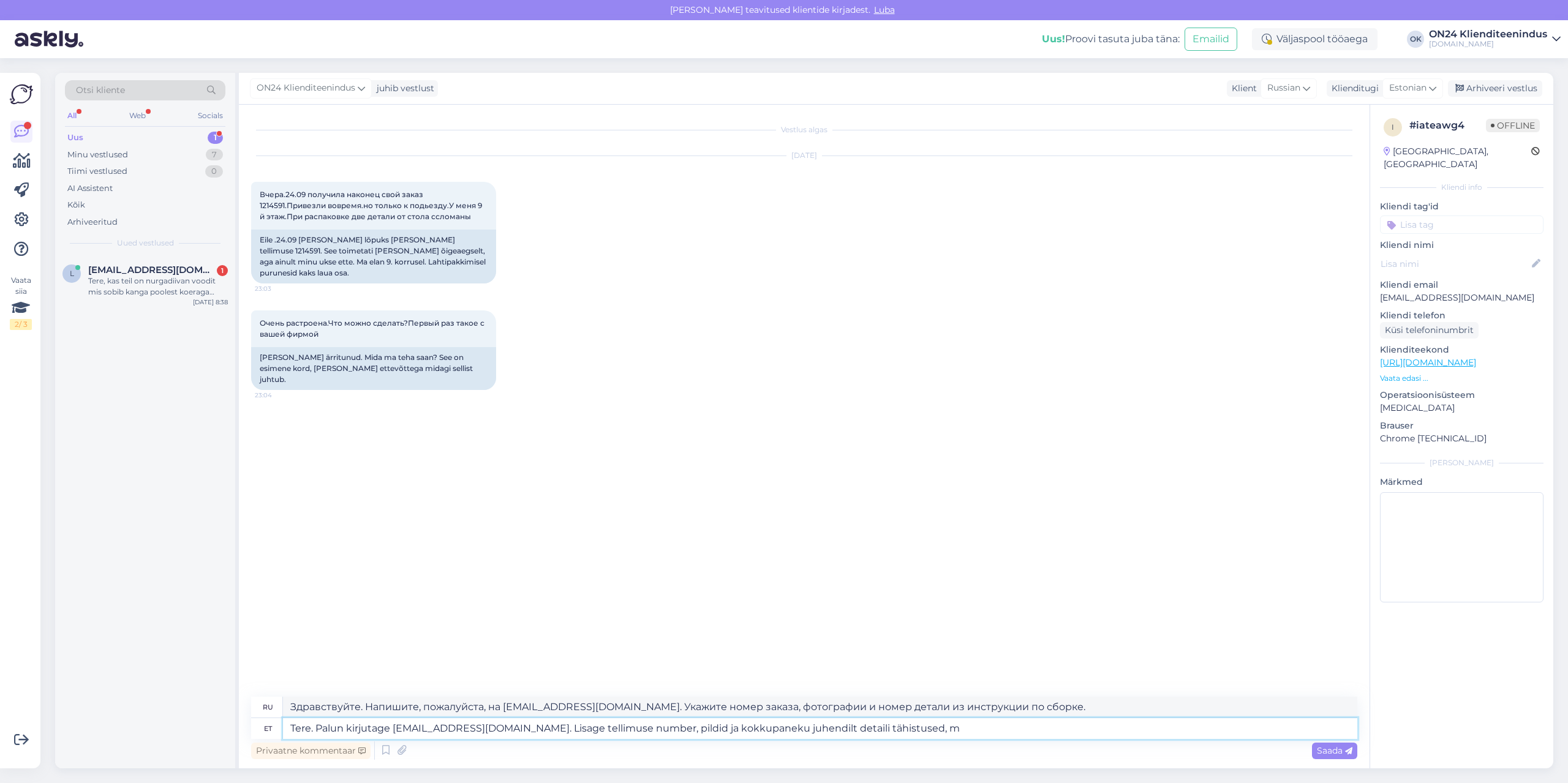
type textarea "Tere. Palun kirjutage [EMAIL_ADDRESS][DOMAIN_NAME]. Lisage tellimuse number, pi…"
type textarea "Здравствуйте. Напишите, пожалуйста, на [EMAIL_ADDRESS][DOMAIN_NAME]. Приложите …"
type textarea "Tere. Palun kirjutage [EMAIL_ADDRESS][DOMAIN_NAME]. Lisage tellimuse number, pi…"
type textarea "Здравствуйте. Напишите на [EMAIL_ADDRESS][DOMAIN_NAME]. Приложите номер заказа,…"
type textarea "Tere. Palun kirjutage [EMAIL_ADDRESS][DOMAIN_NAME]. Lisage tellimuse number, pi…"
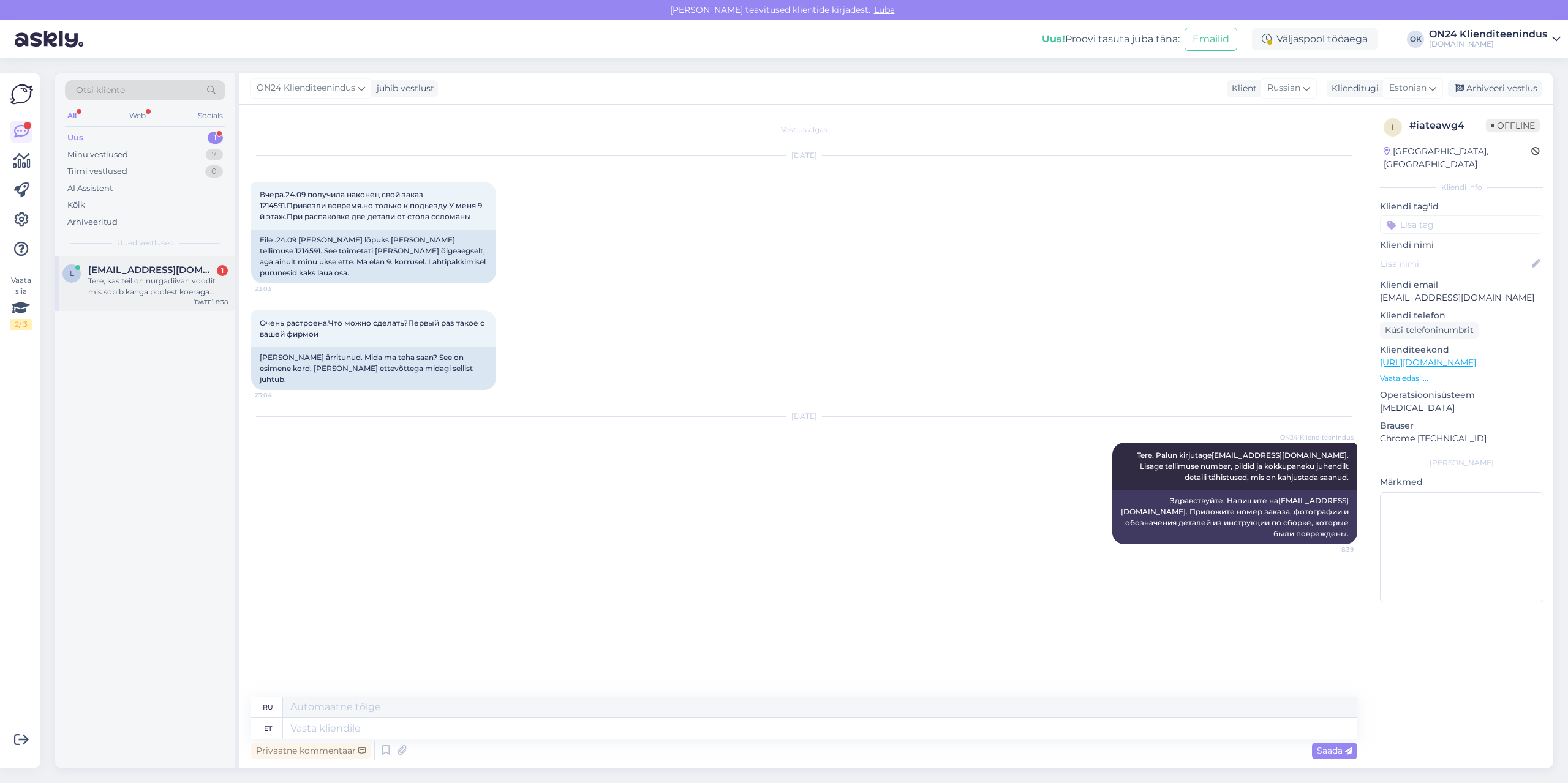
click at [89, 281] on div "Tere, kas teil on nurgadiivan voodit mis sobib kanga poolest koeraga koju. Et k…" at bounding box center [158, 286] width 140 height 22
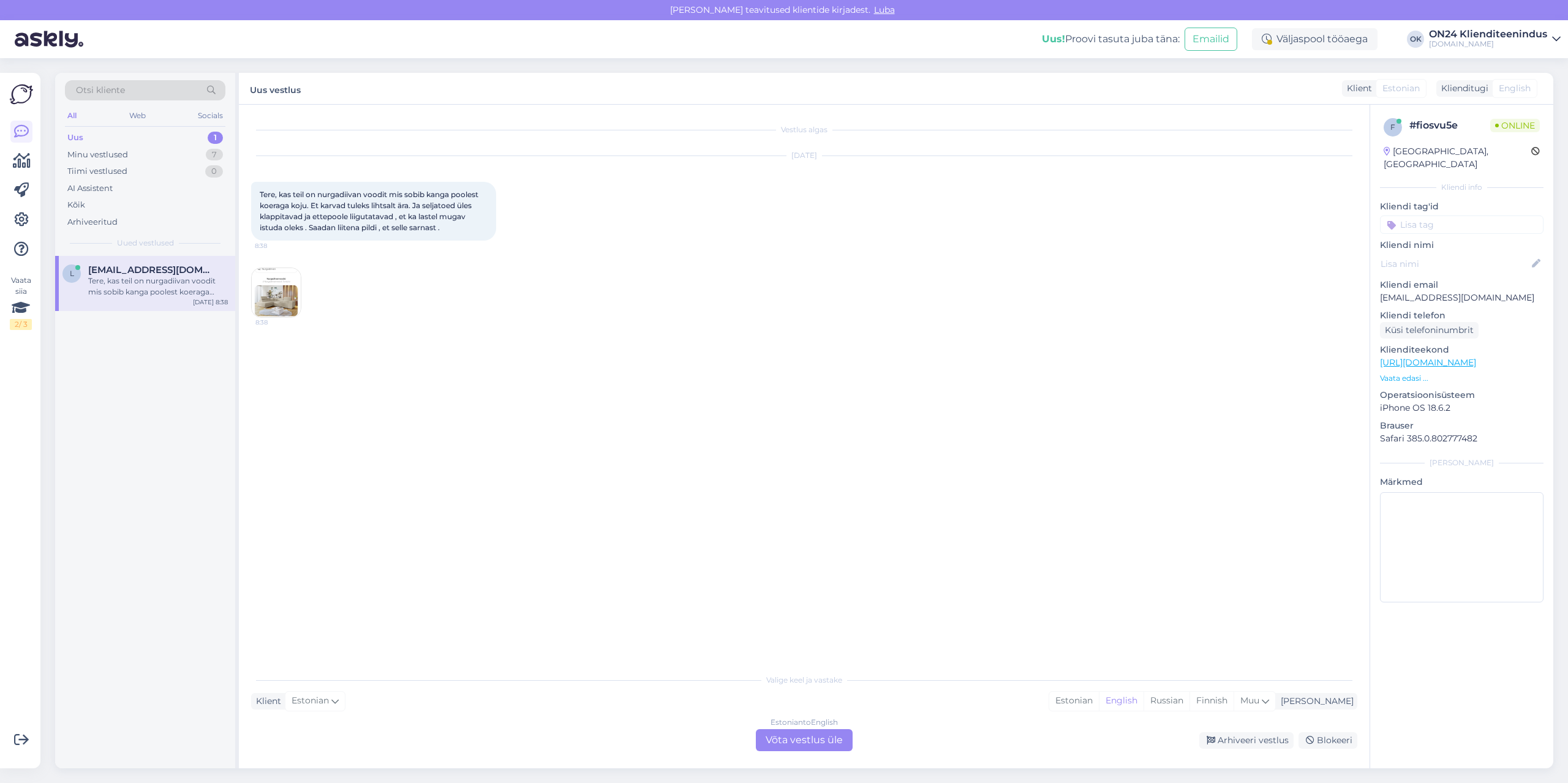
click at [271, 302] on img at bounding box center [276, 292] width 49 height 49
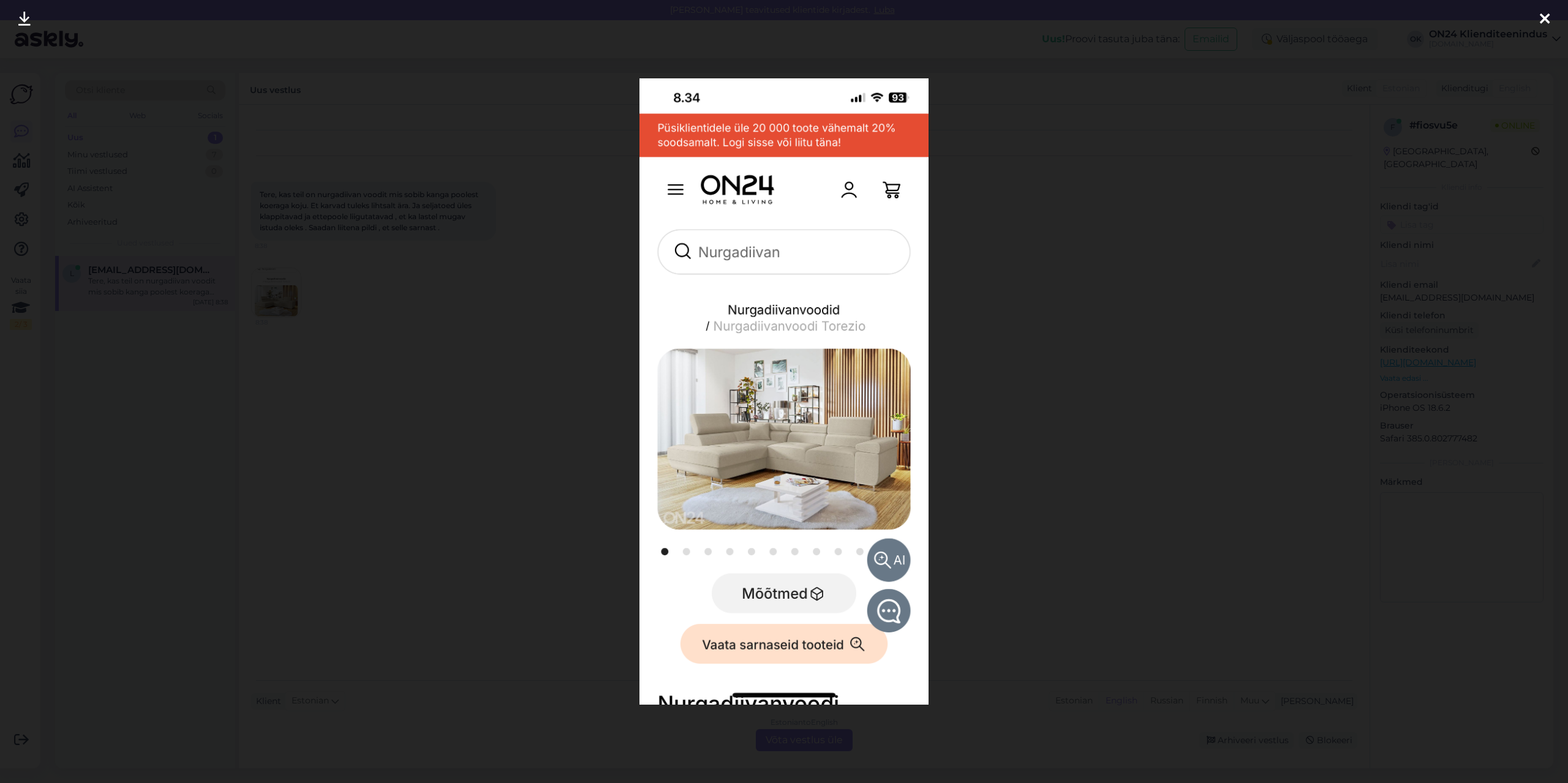
click at [386, 342] on div at bounding box center [784, 391] width 1568 height 783
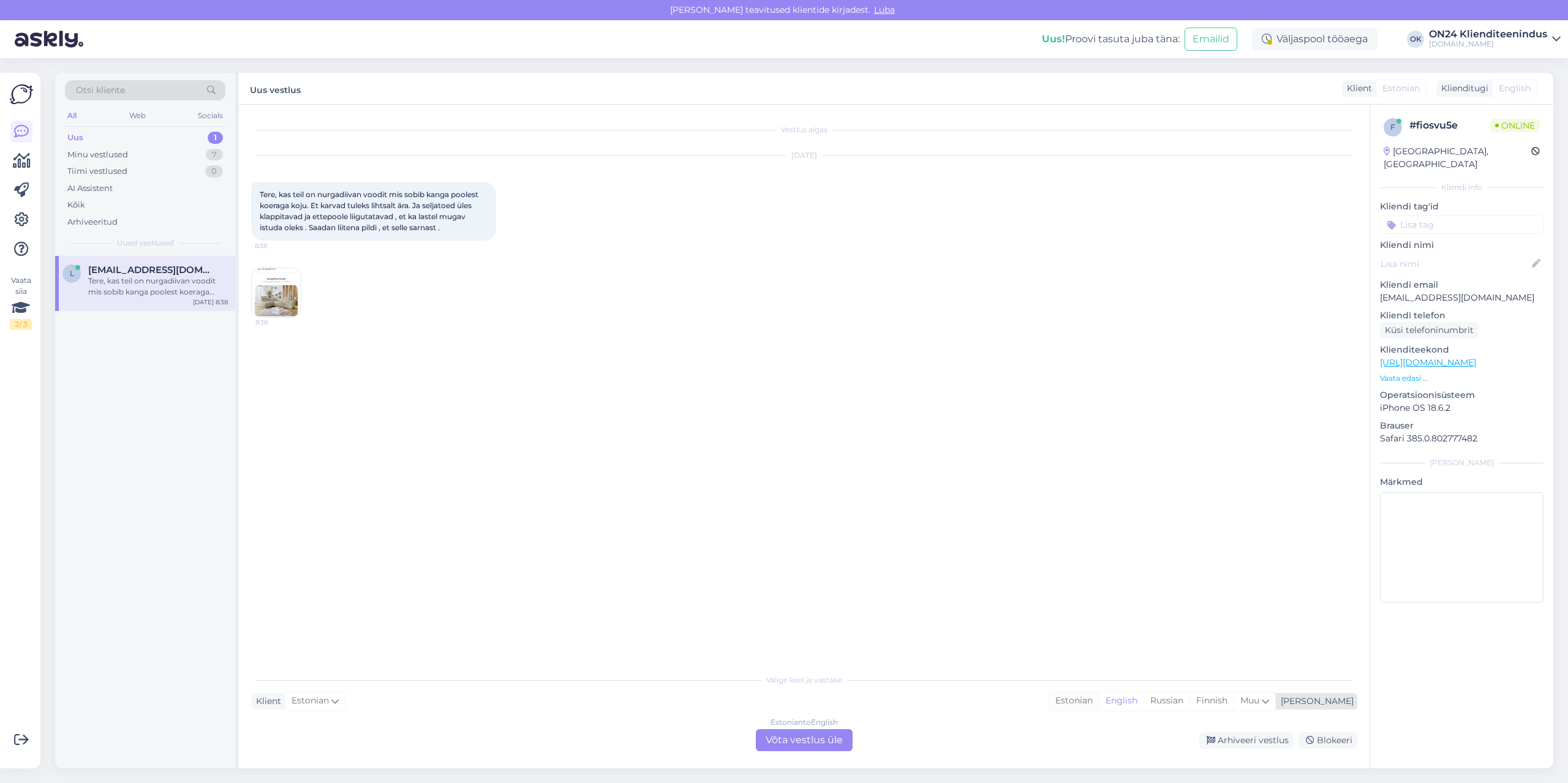
click at [1099, 705] on div "Estonian" at bounding box center [1074, 701] width 50 height 19
click at [834, 740] on div "Estonian to Estonian Võta vestlus üle" at bounding box center [805, 740] width 97 height 22
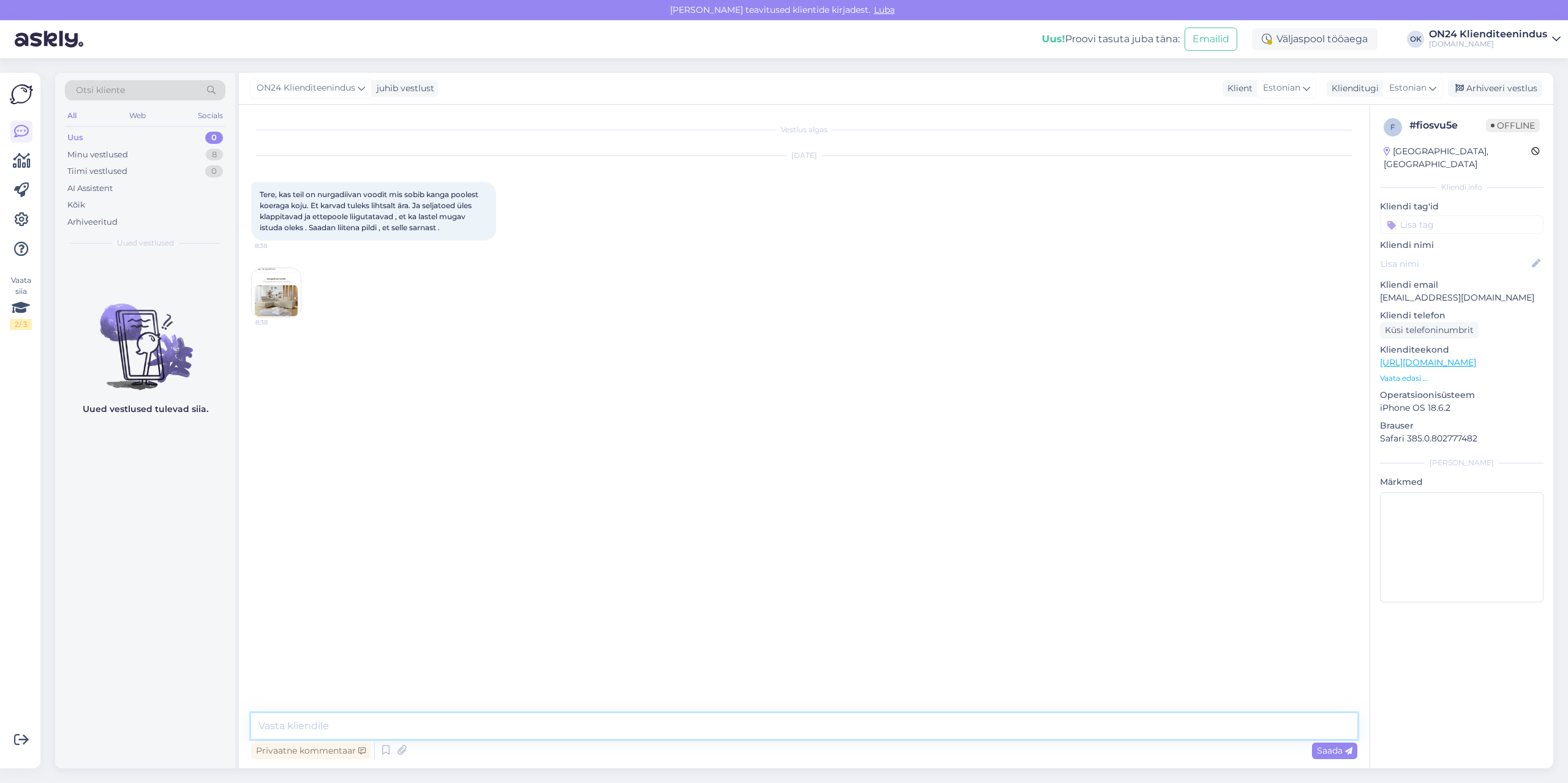
click at [798, 729] on textarea at bounding box center [804, 726] width 1106 height 25
type textarea "Tere. [PERSON_NAME] [PERSON_NAME] teada."
click at [148, 153] on div "Minu vestlused 8" at bounding box center [145, 155] width 160 height 17
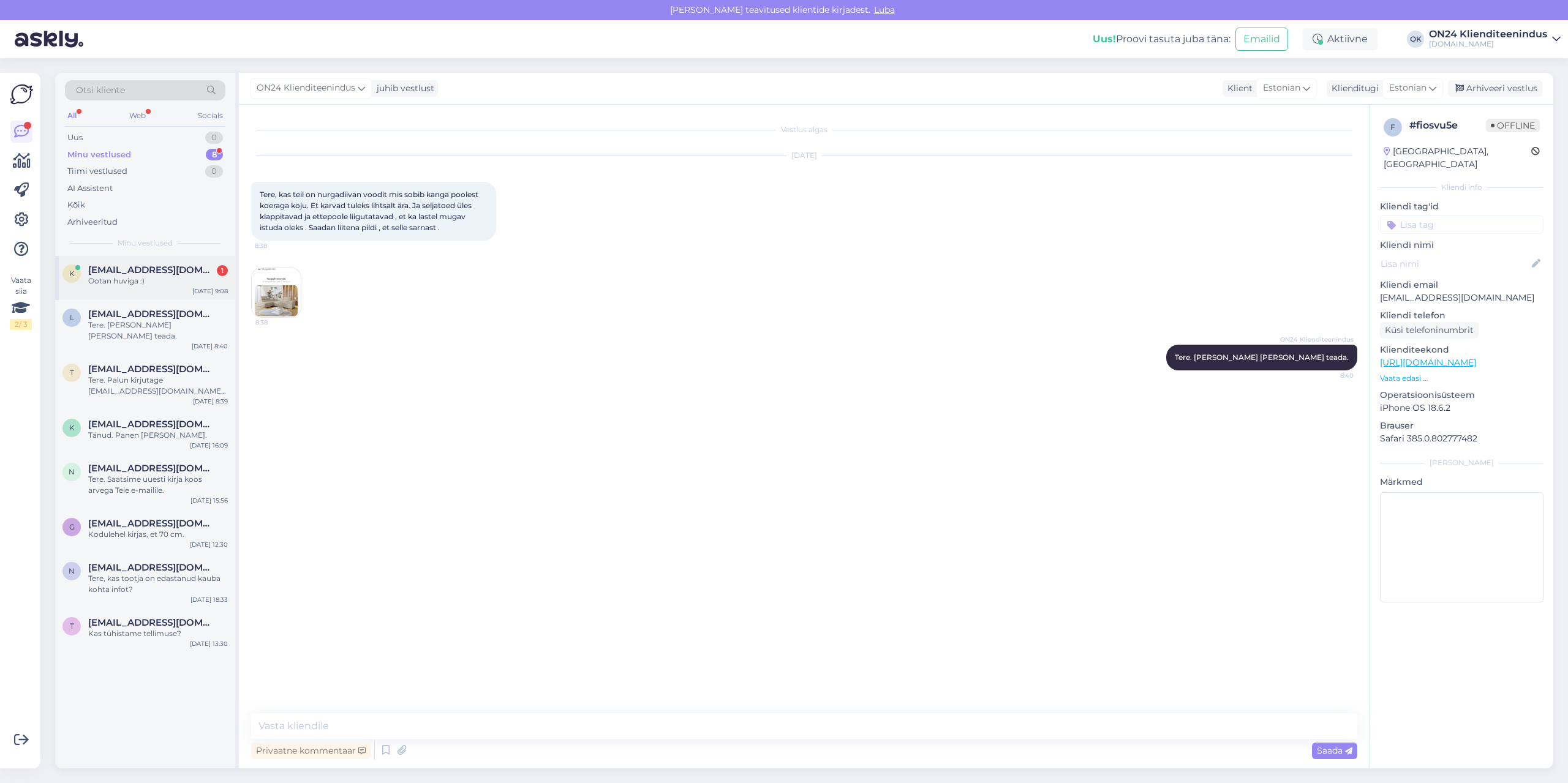
click at [139, 284] on div "Ootan huviga :)" at bounding box center [158, 281] width 140 height 11
